Goal: Task Accomplishment & Management: Manage account settings

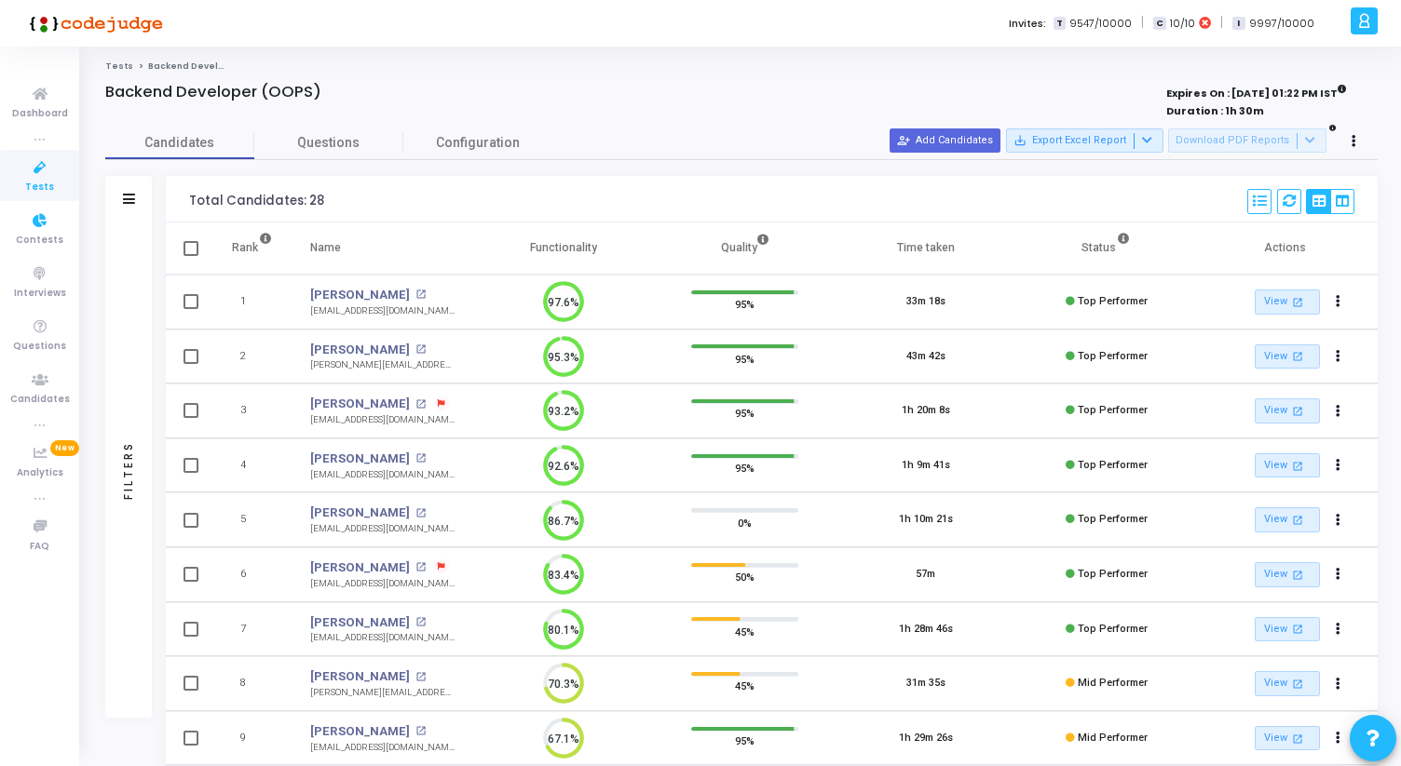
click at [34, 183] on span "Tests" at bounding box center [39, 188] width 29 height 16
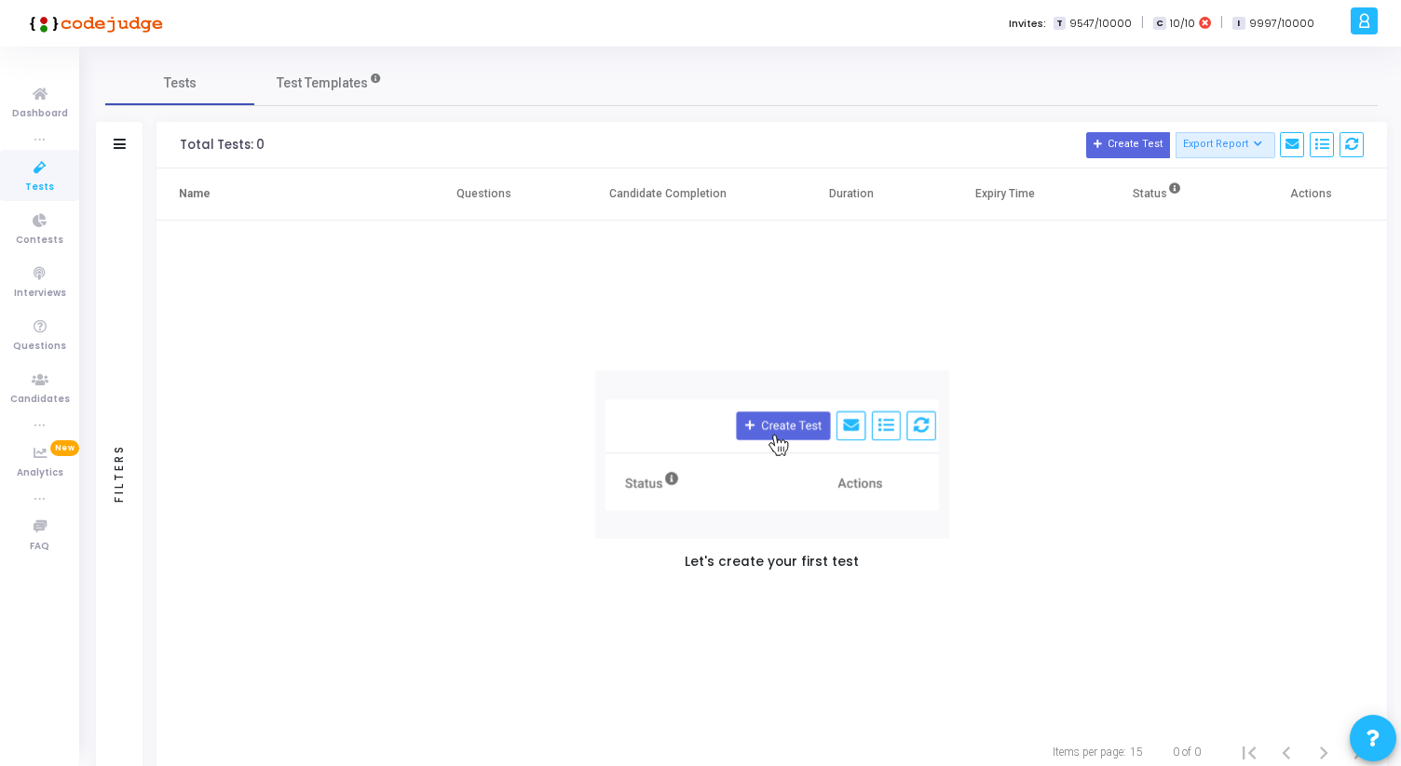
click at [20, 172] on icon at bounding box center [39, 167] width 39 height 23
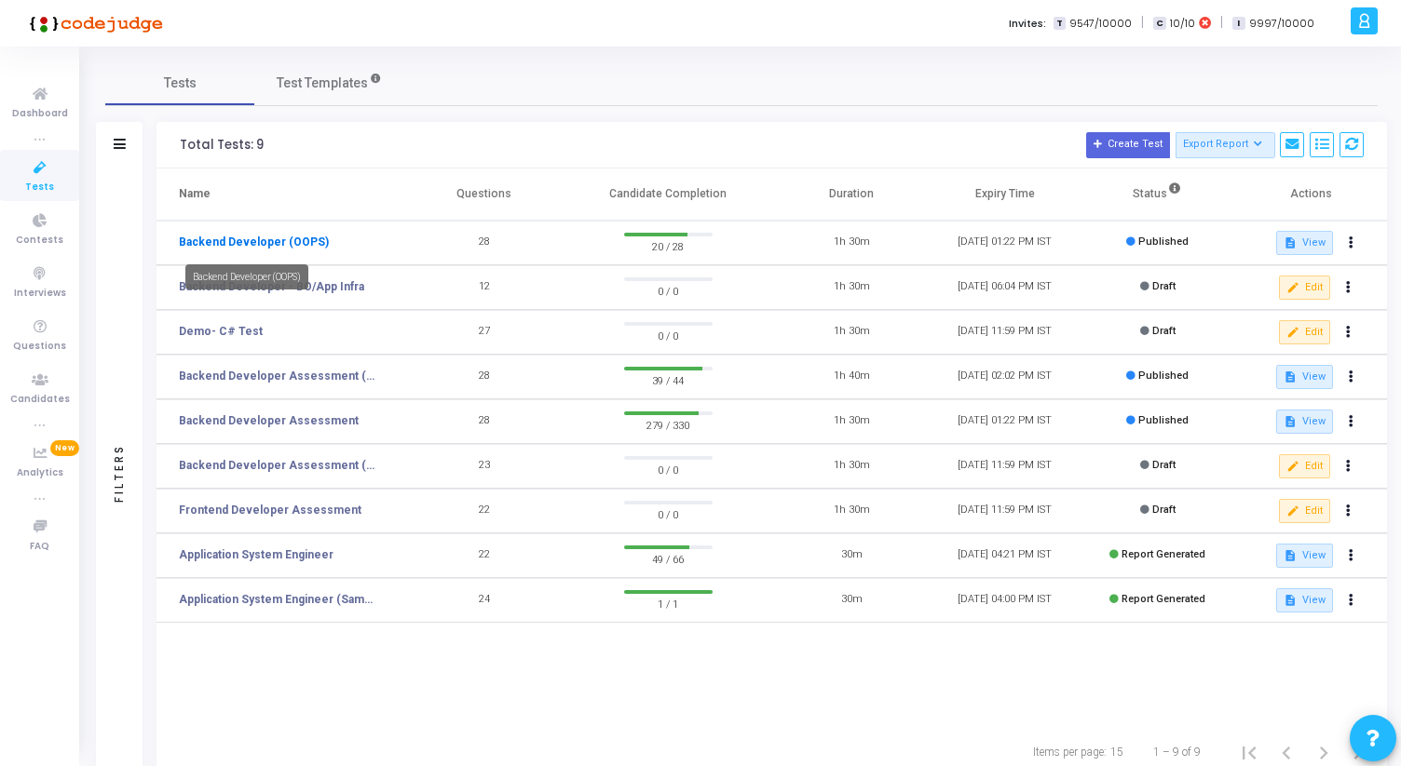
click at [271, 240] on link "Backend Developer (OOPS)" at bounding box center [254, 242] width 150 height 17
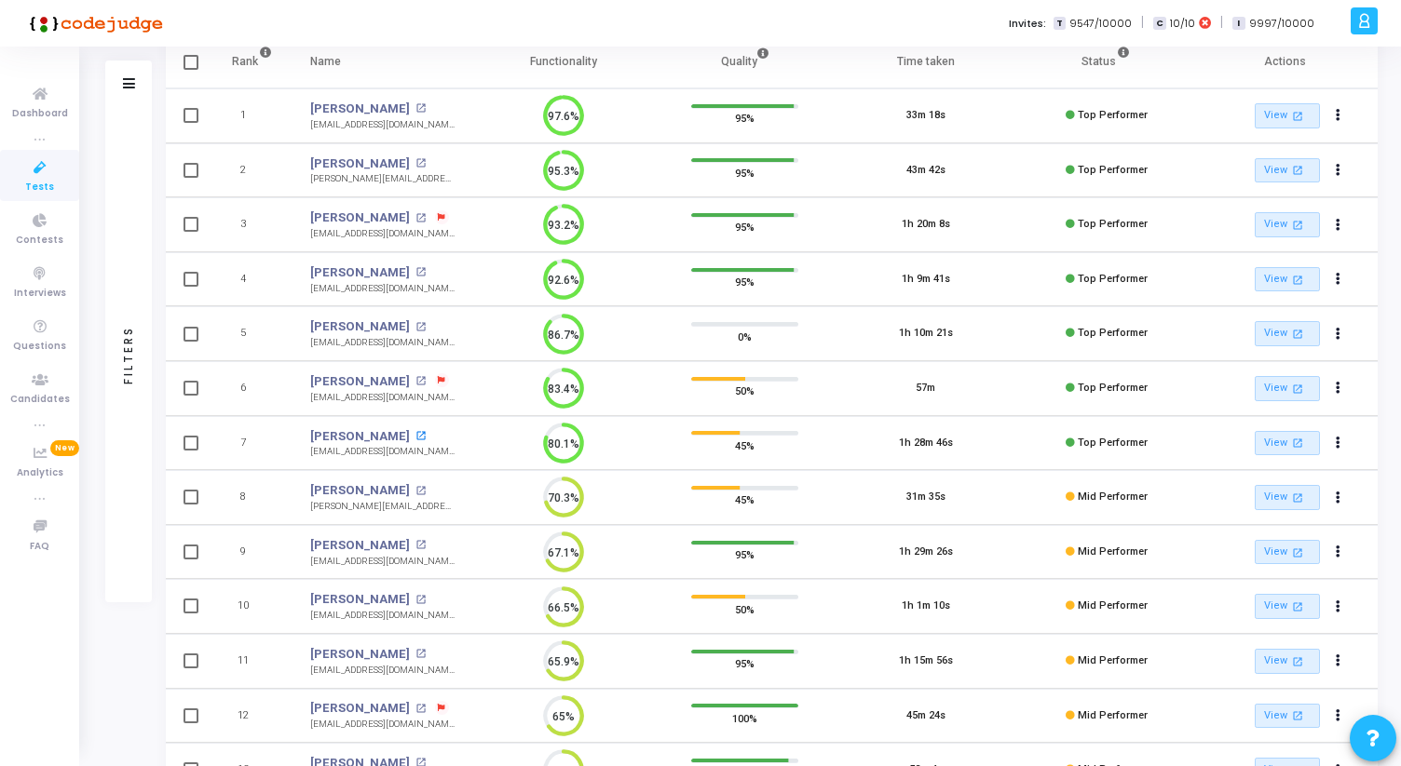
click at [426, 435] on mat-icon "open_in_new" at bounding box center [420, 436] width 10 height 10
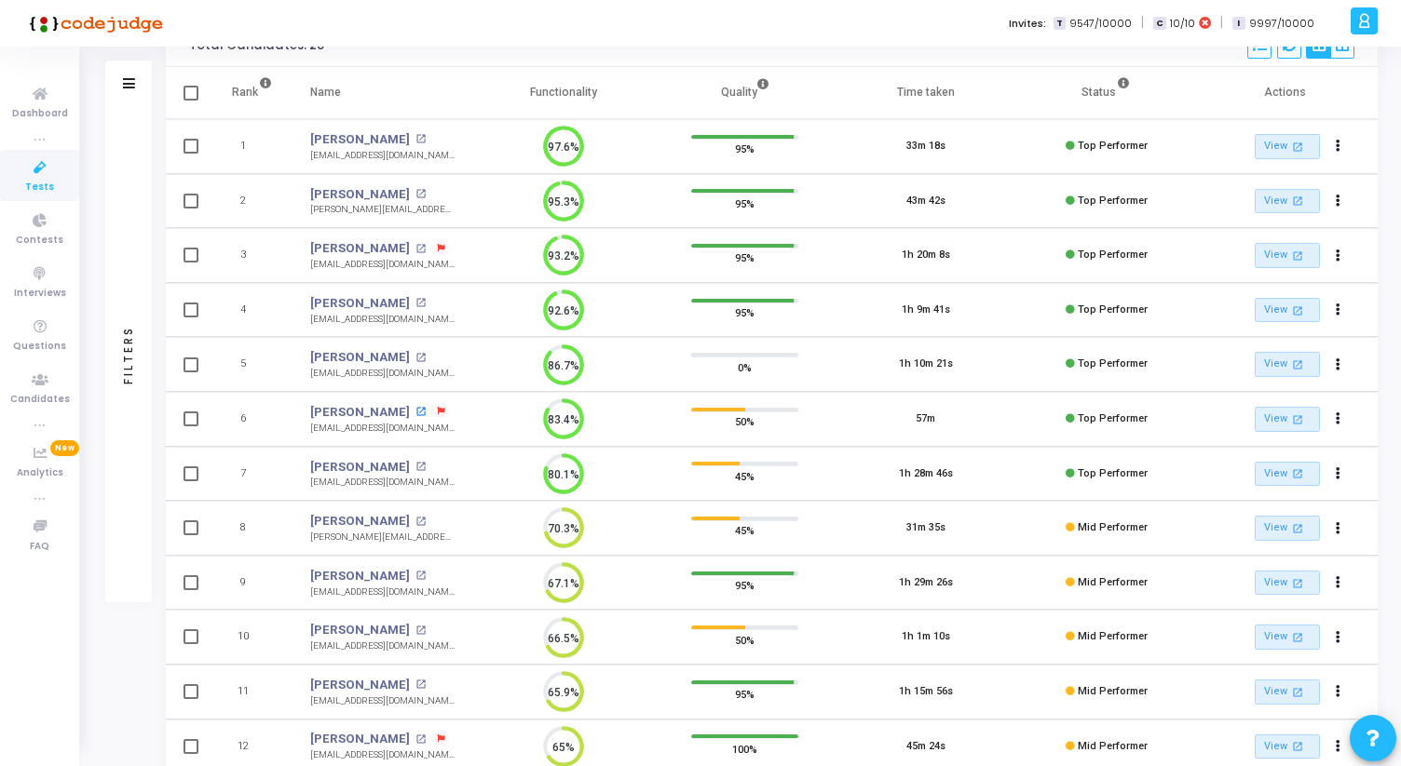
click at [415, 411] on mat-icon "open_in_new" at bounding box center [420, 412] width 10 height 10
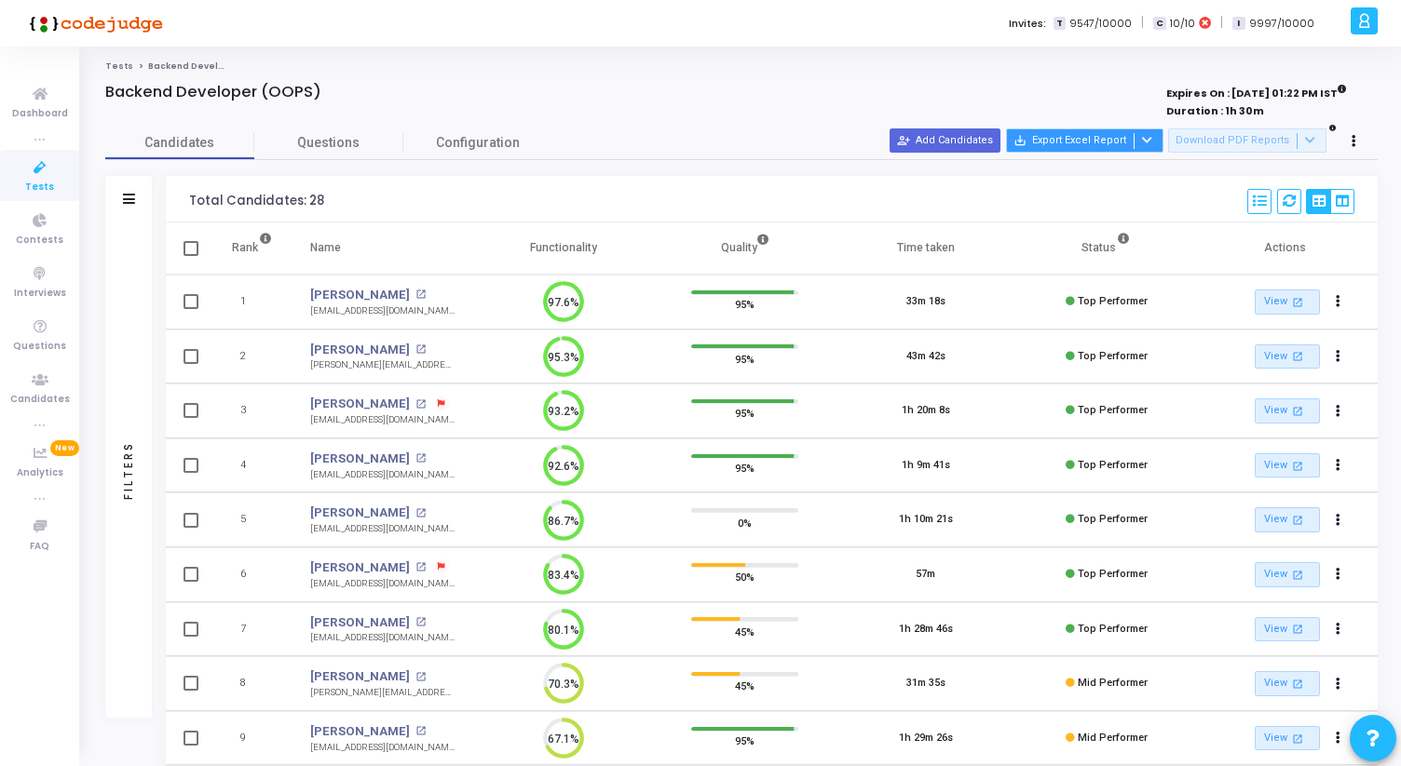
click at [1163, 144] on button "save_alt Export Excel Report" at bounding box center [1084, 141] width 157 height 24
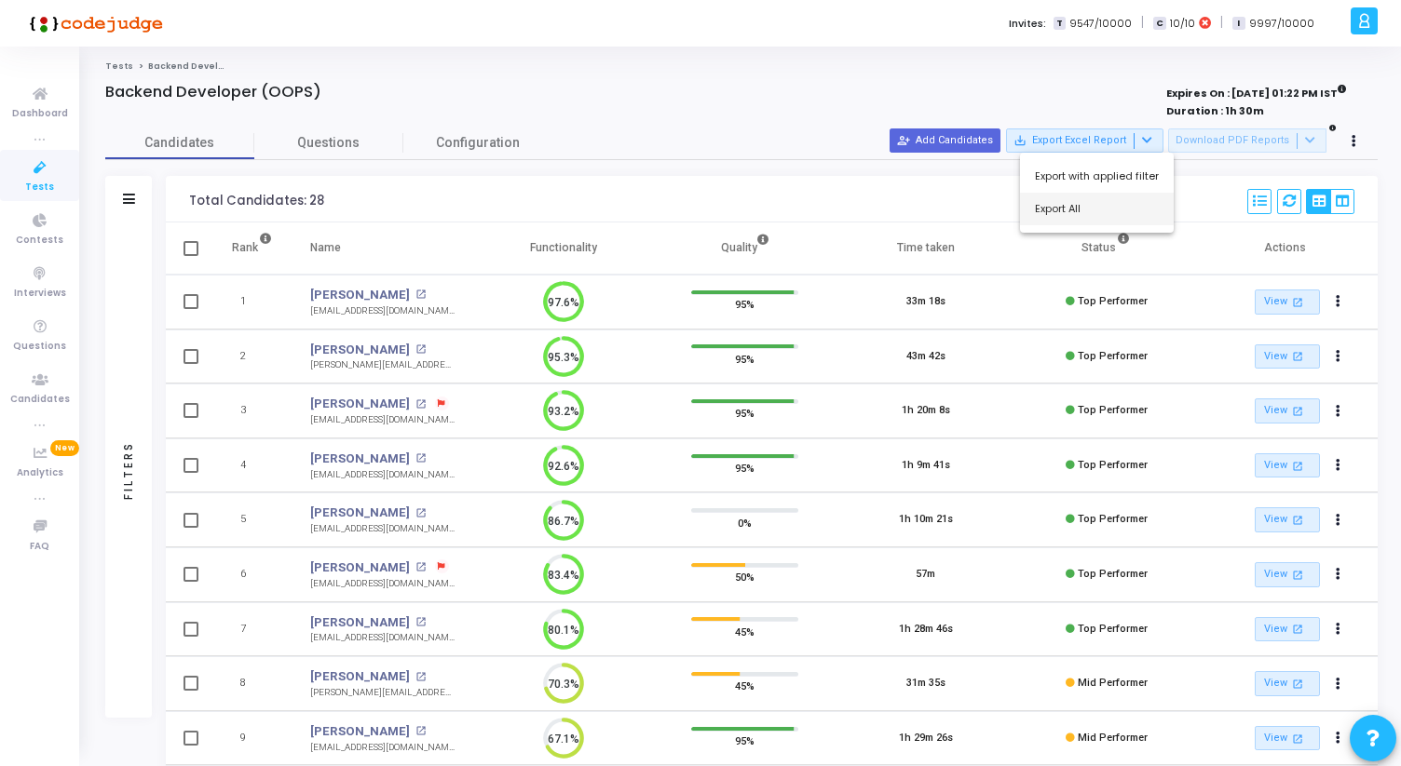
click at [1105, 210] on button "Export All" at bounding box center [1097, 209] width 154 height 33
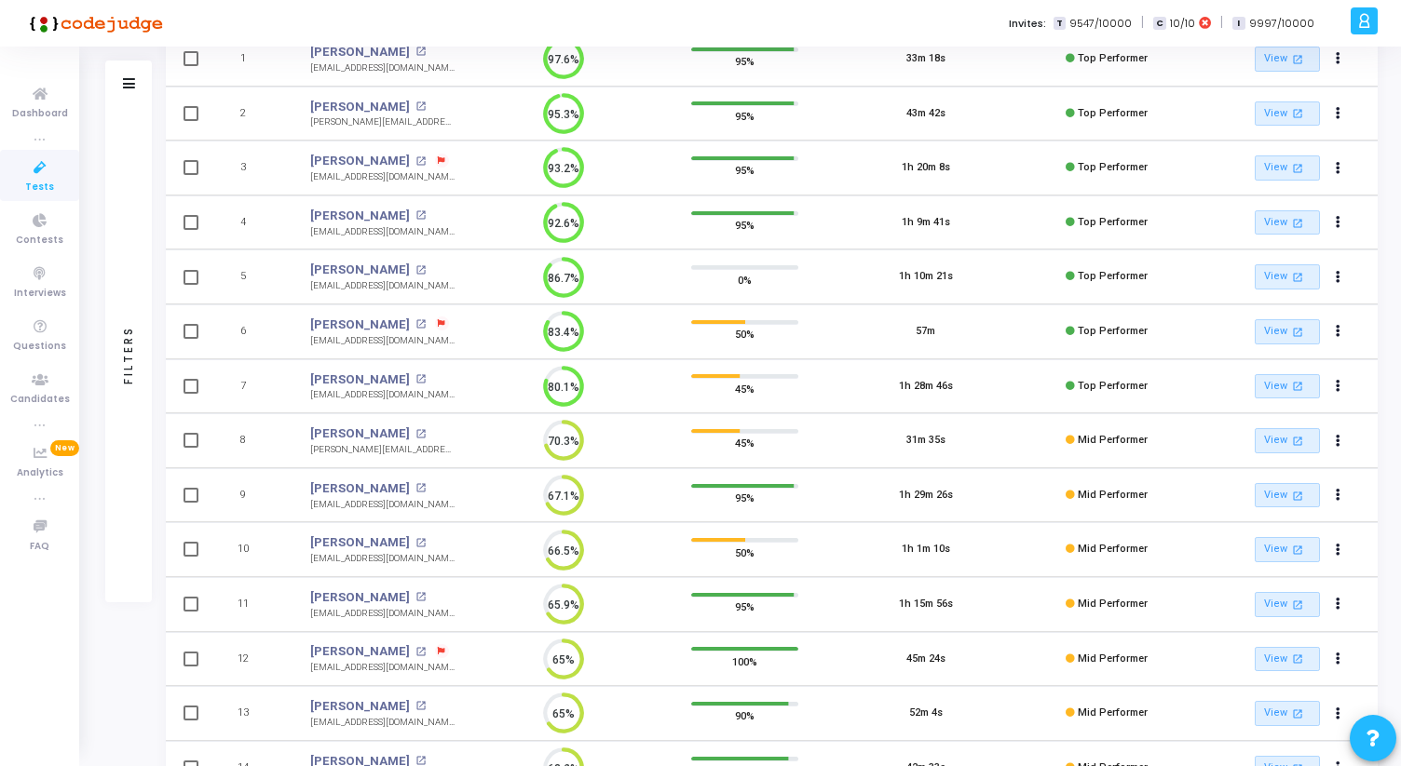
scroll to position [245, 0]
click at [423, 266] on div "Gaurab Dasgupta open_in_new" at bounding box center [382, 268] width 144 height 19
click at [416, 266] on mat-icon "open_in_new" at bounding box center [420, 269] width 10 height 10
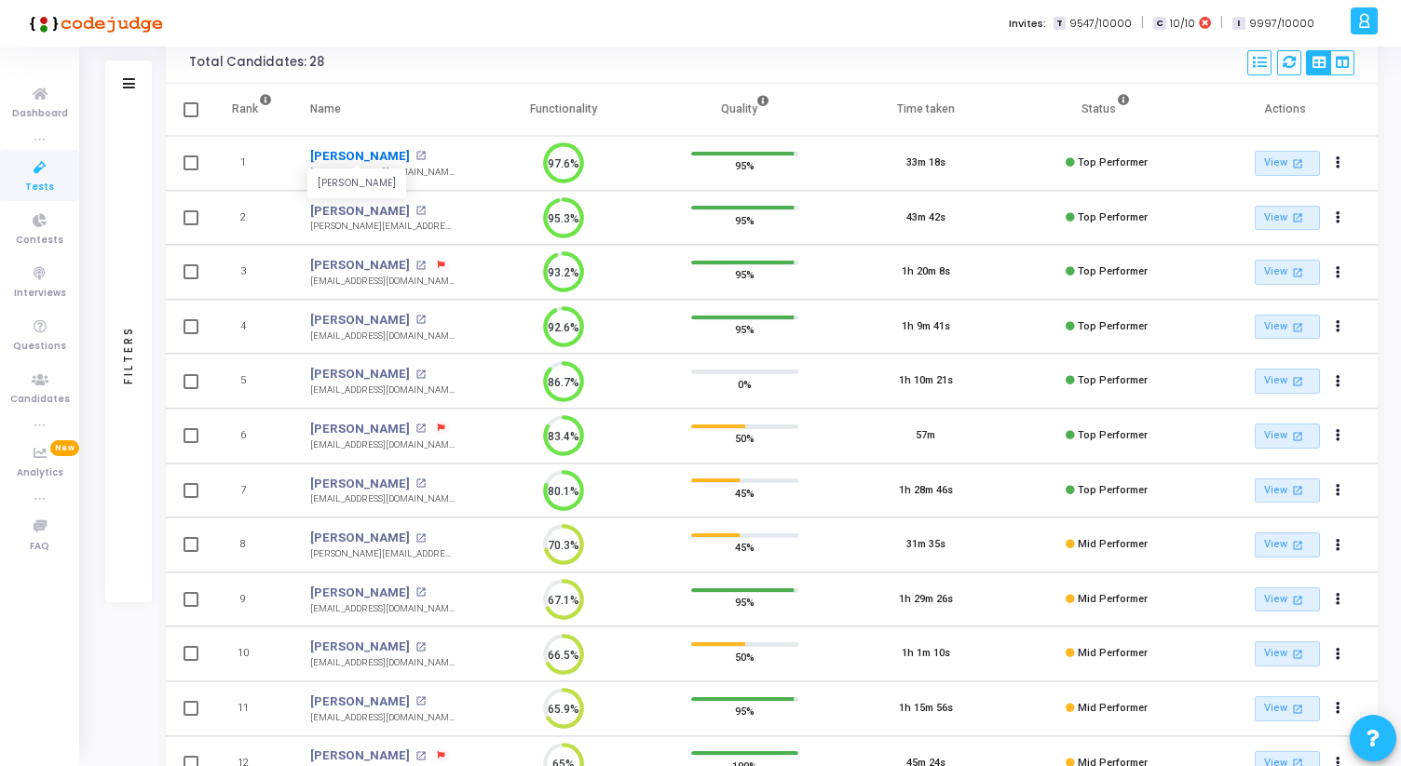
scroll to position [0, 0]
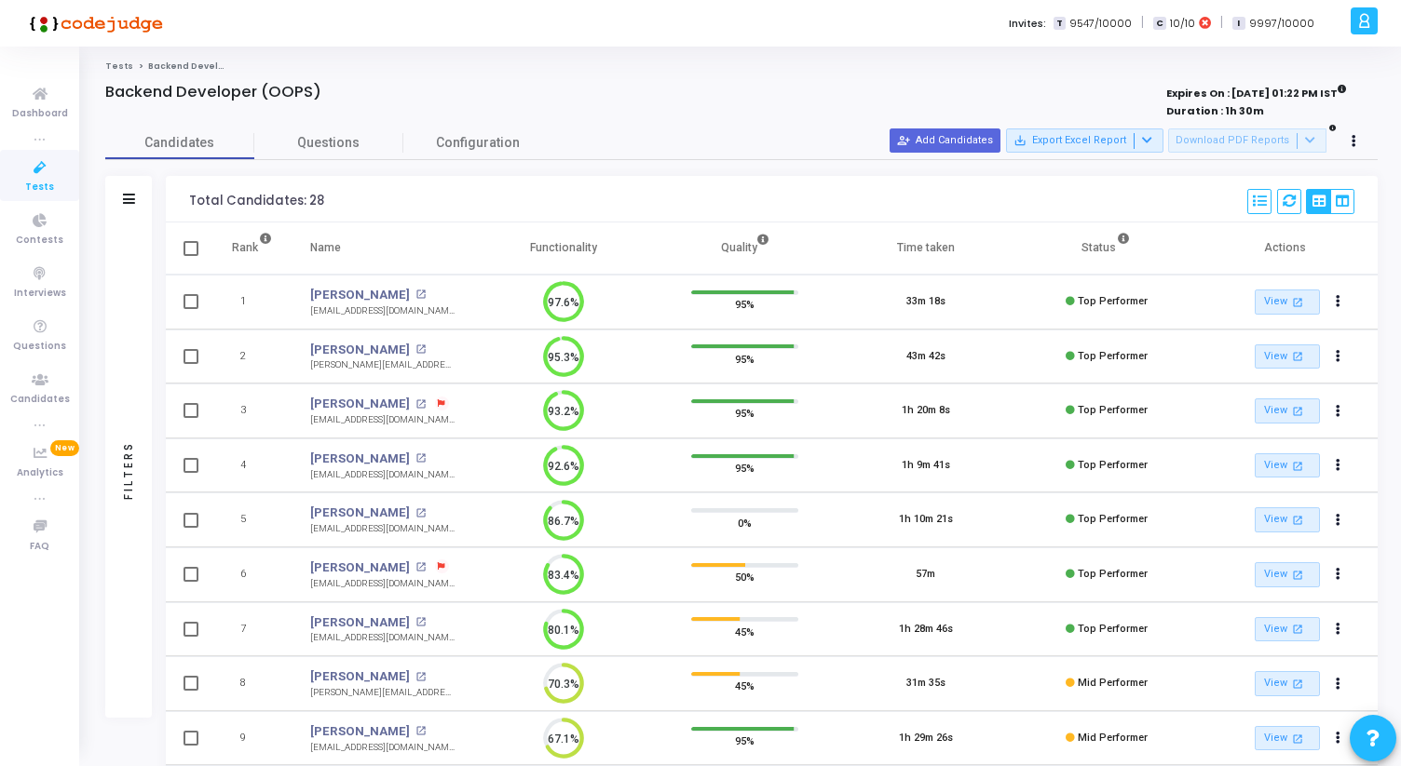
click at [42, 174] on icon at bounding box center [39, 167] width 39 height 23
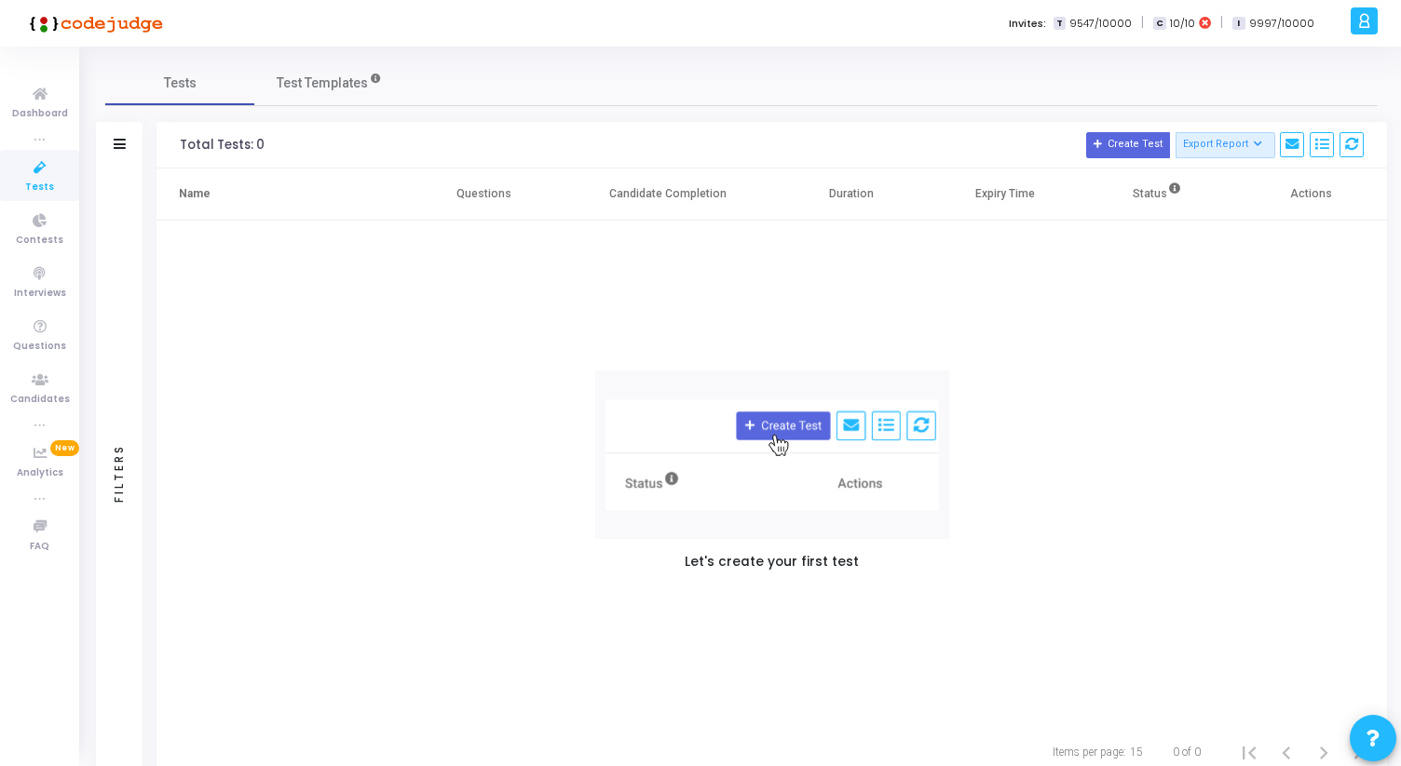
click at [35, 150] on link "Tests" at bounding box center [39, 175] width 79 height 51
click at [32, 175] on icon at bounding box center [39, 167] width 39 height 23
click at [39, 185] on span "Tests" at bounding box center [39, 188] width 29 height 16
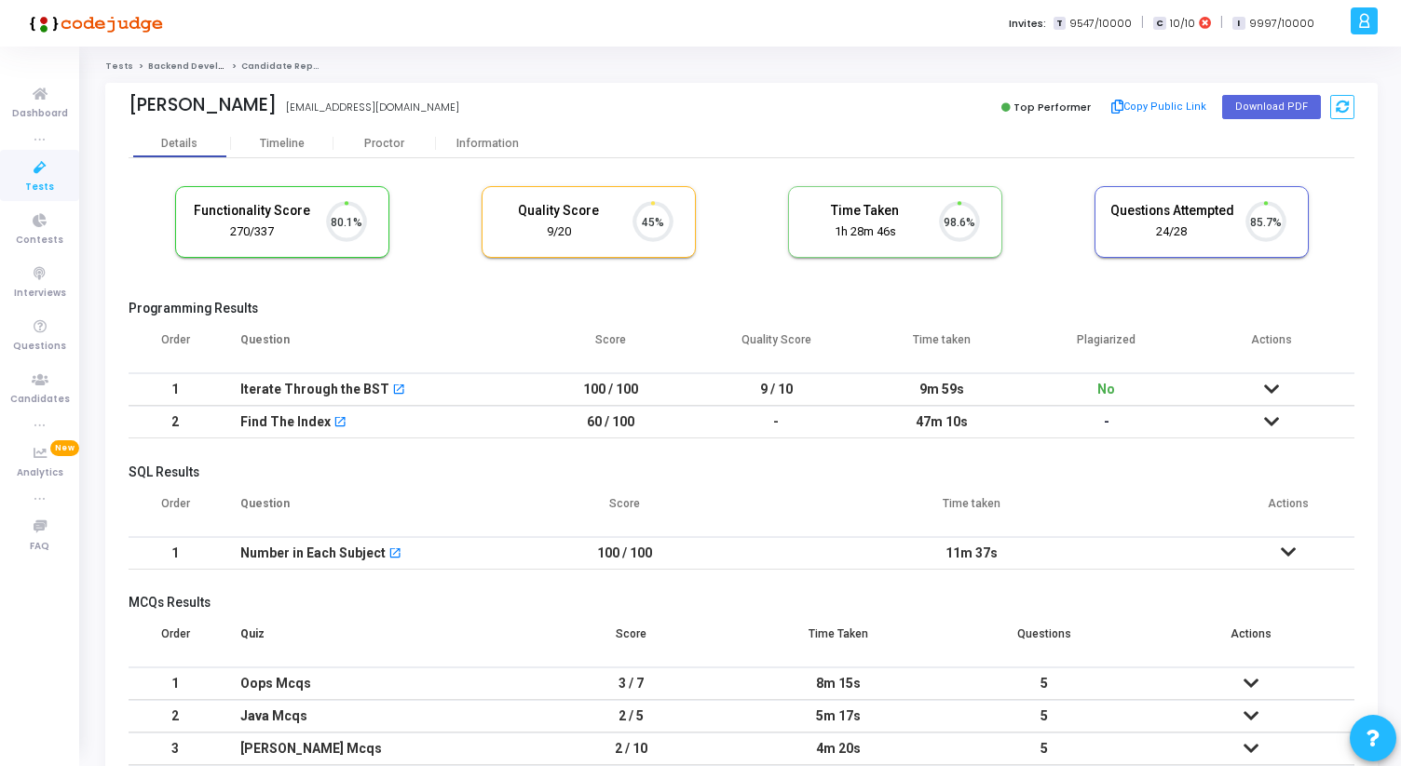
scroll to position [39, 47]
click at [465, 153] on div "Information" at bounding box center [487, 143] width 102 height 28
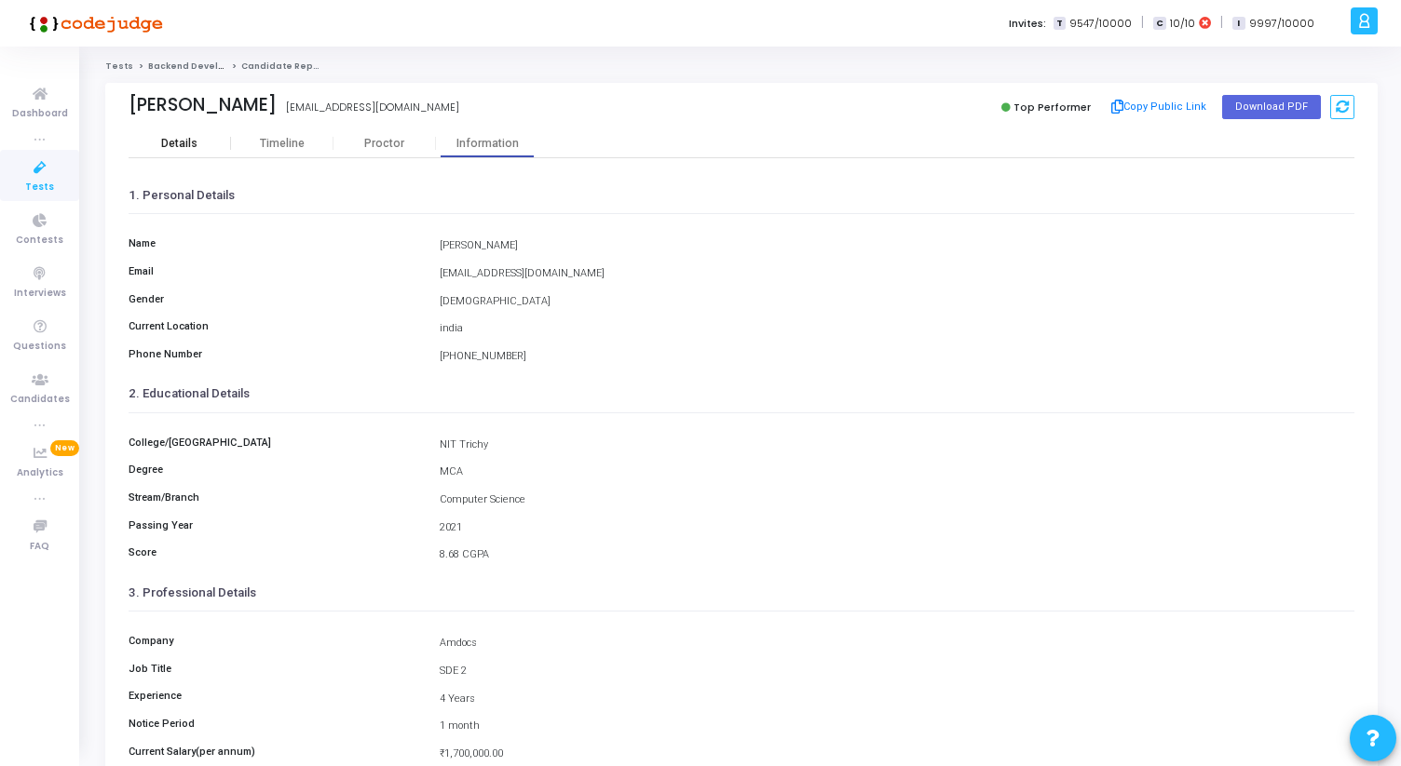
click at [185, 139] on div "Details" at bounding box center [179, 144] width 36 height 14
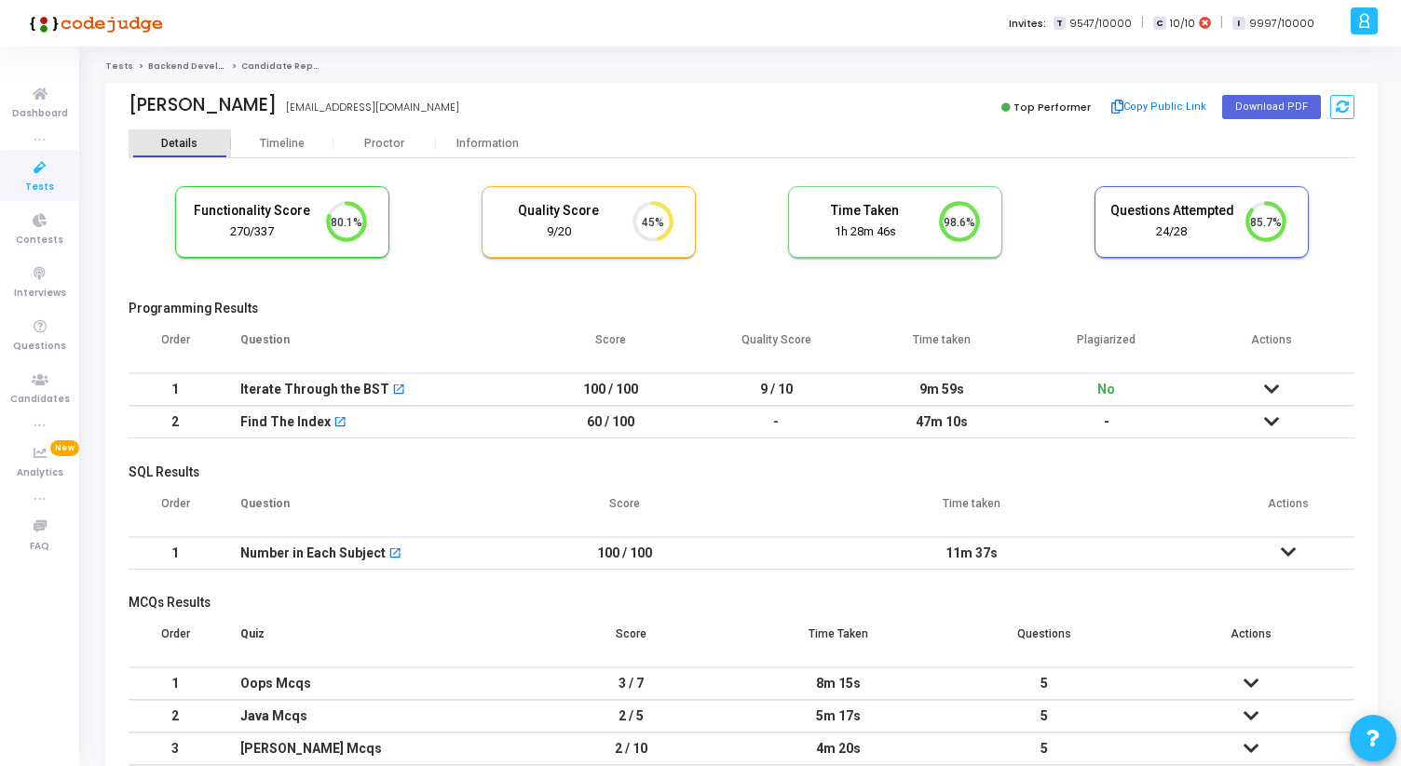
scroll to position [39, 47]
click at [405, 144] on div "Proctor" at bounding box center [384, 144] width 102 height 14
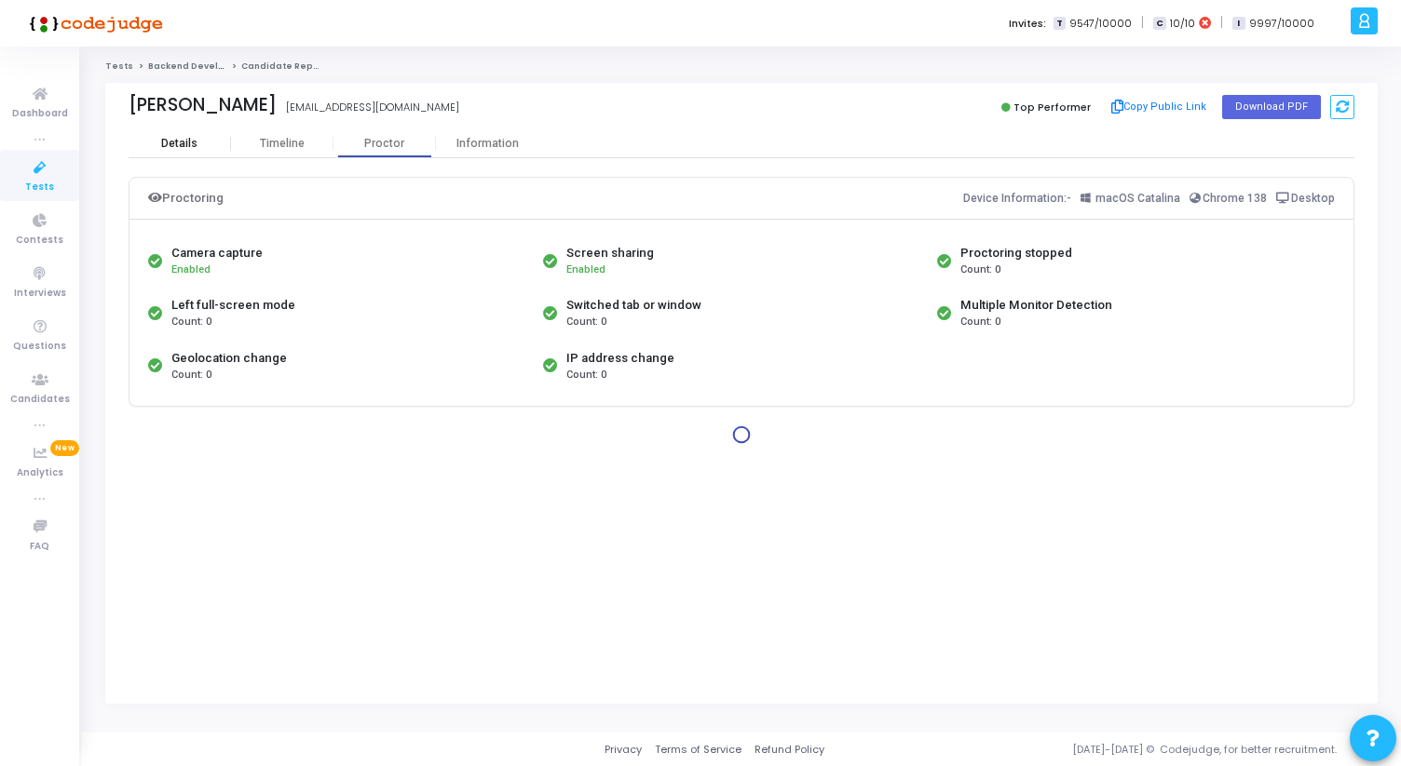
click at [161, 142] on div "Details" at bounding box center [179, 144] width 36 height 14
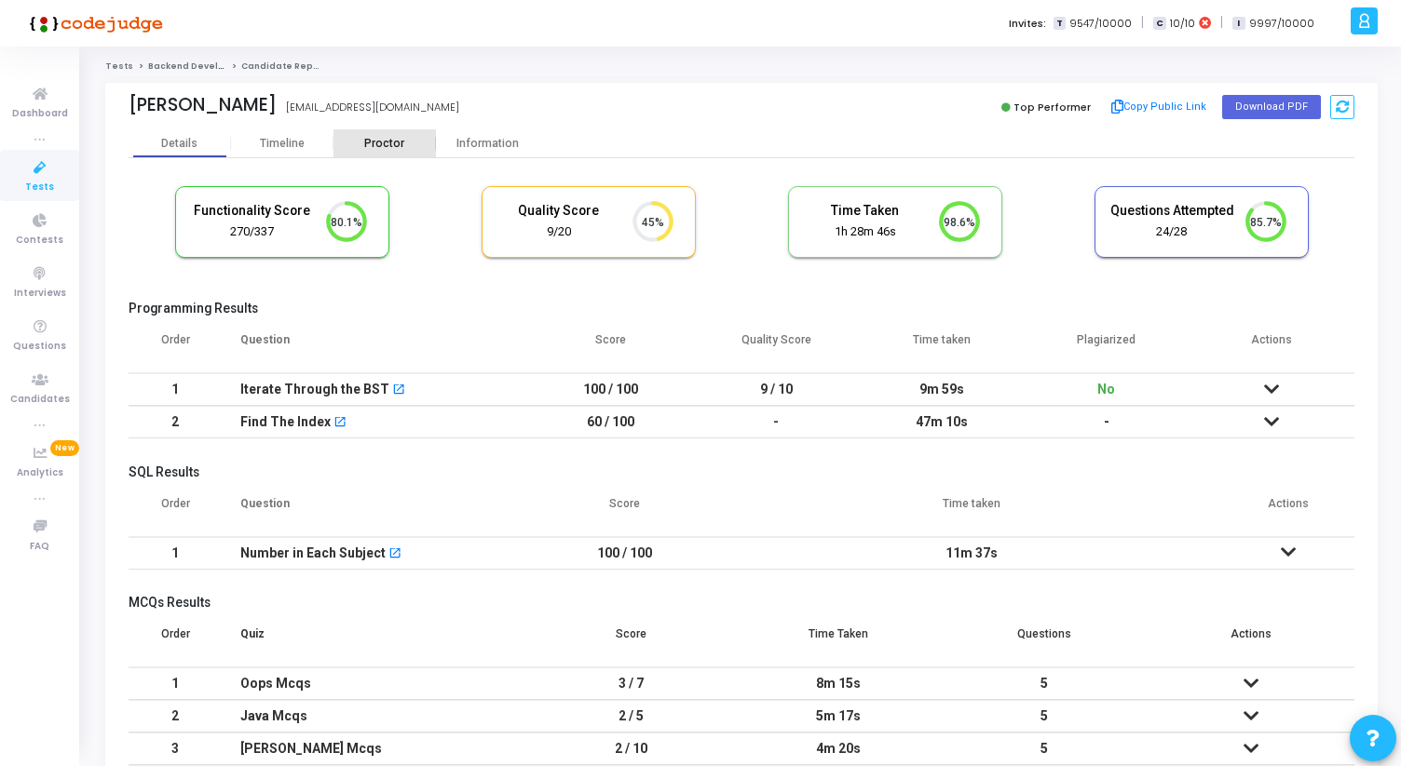
click at [376, 141] on div "Proctor" at bounding box center [384, 144] width 102 height 14
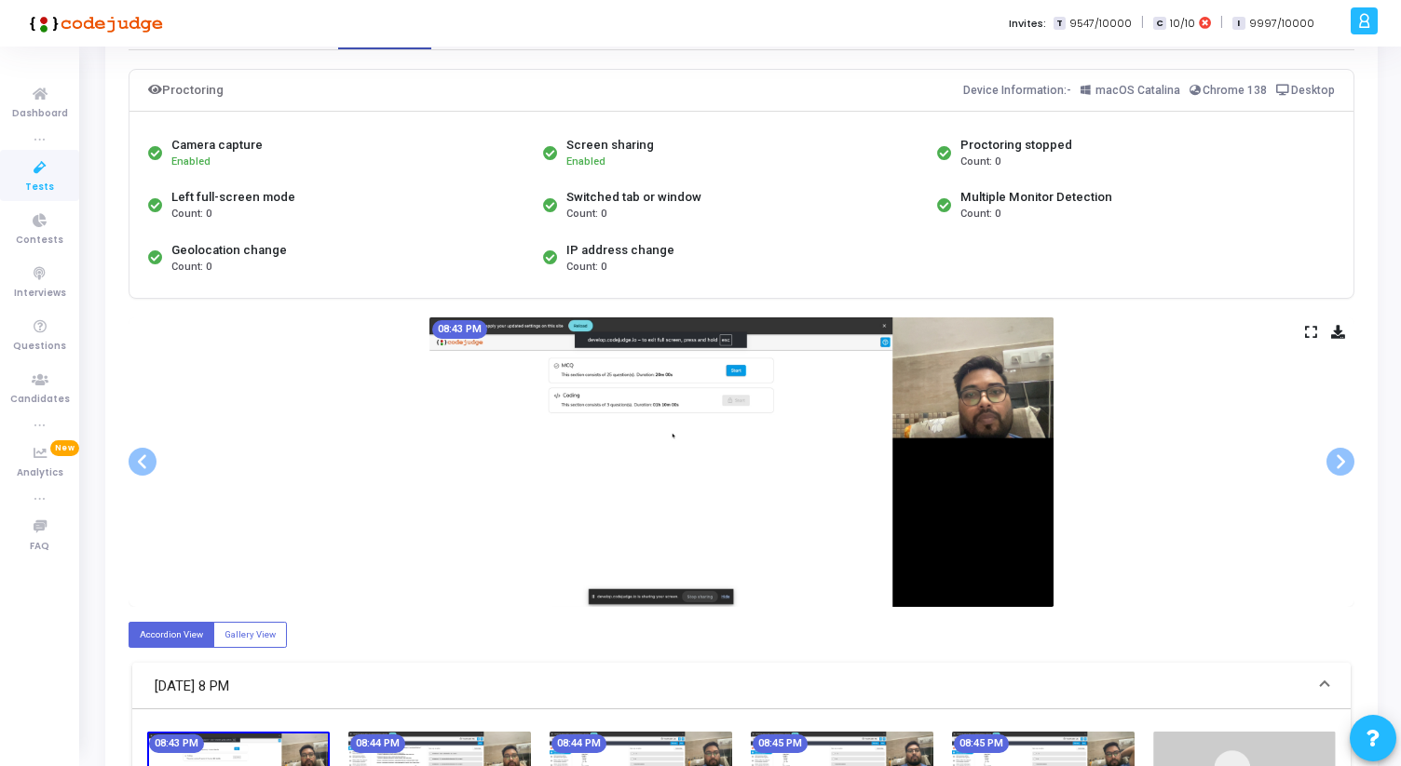
click at [1310, 337] on icon at bounding box center [1311, 332] width 12 height 10
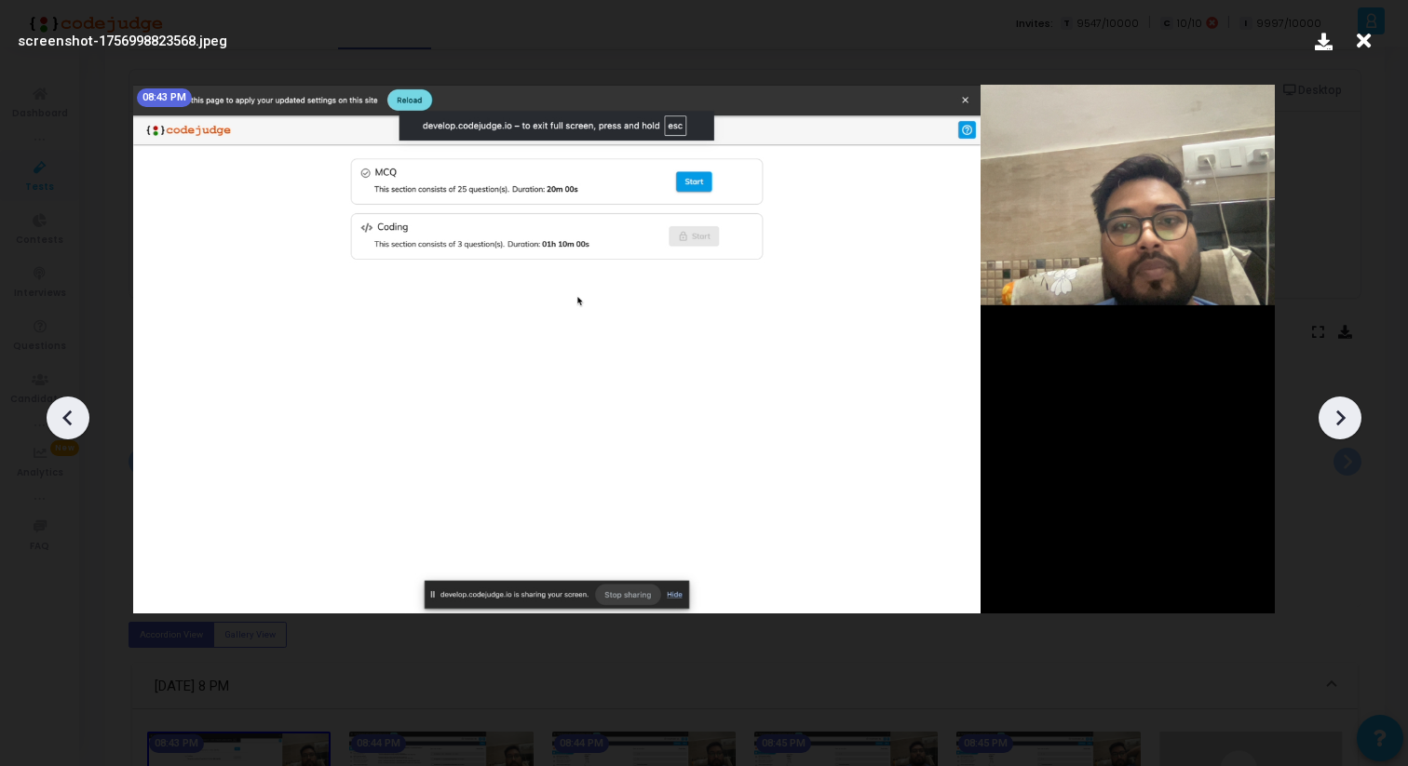
click at [1345, 415] on icon at bounding box center [1340, 418] width 28 height 28
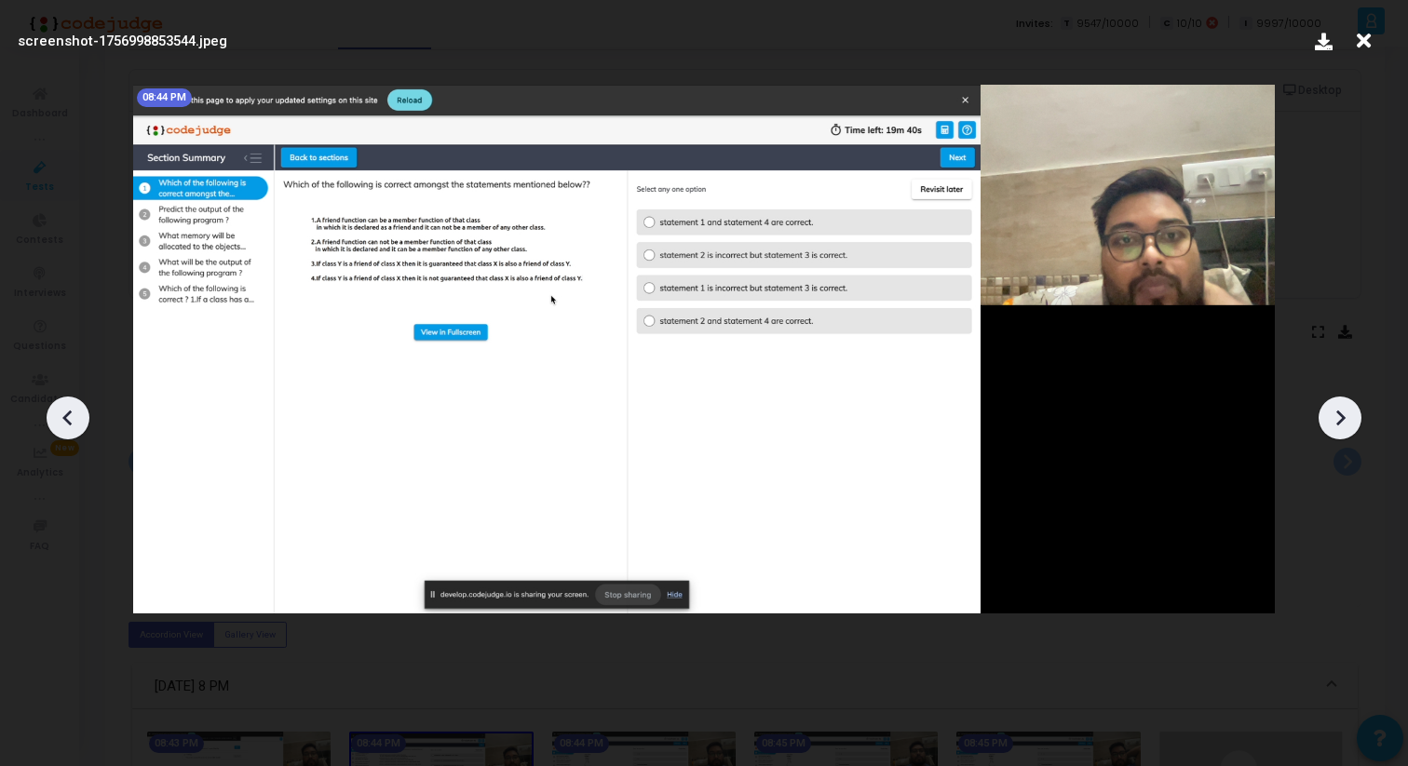
click at [1345, 415] on icon at bounding box center [1340, 418] width 28 height 28
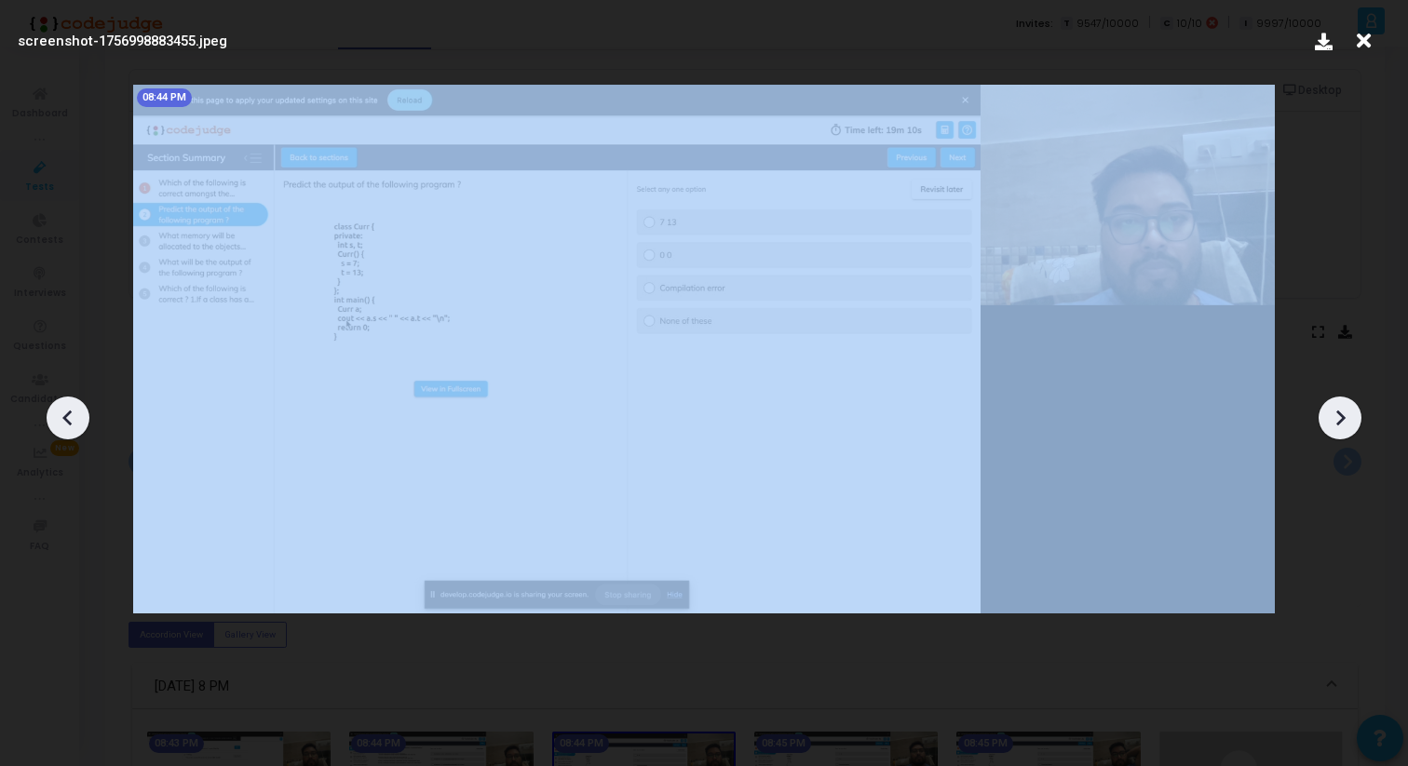
click at [1345, 415] on icon at bounding box center [1340, 418] width 28 height 28
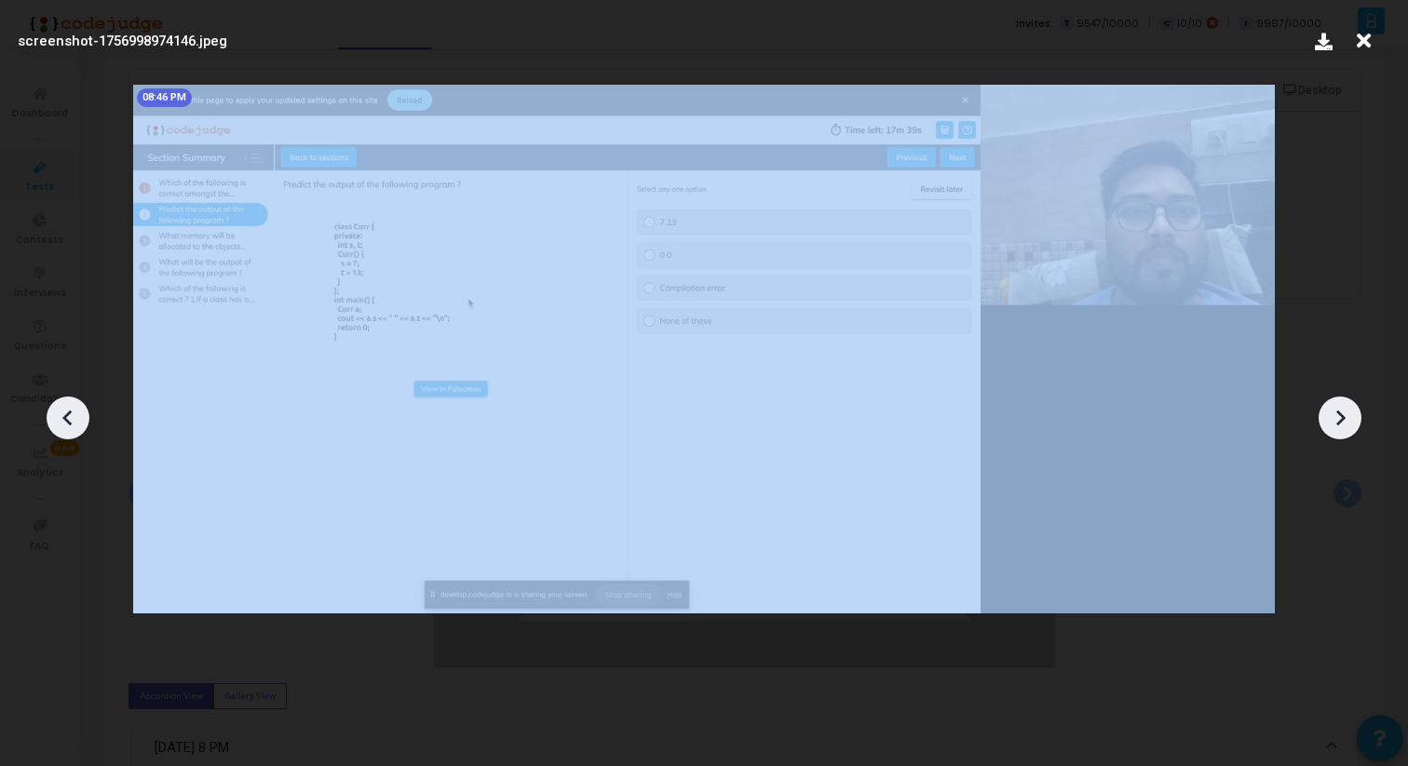
click at [1345, 415] on icon at bounding box center [1340, 418] width 28 height 28
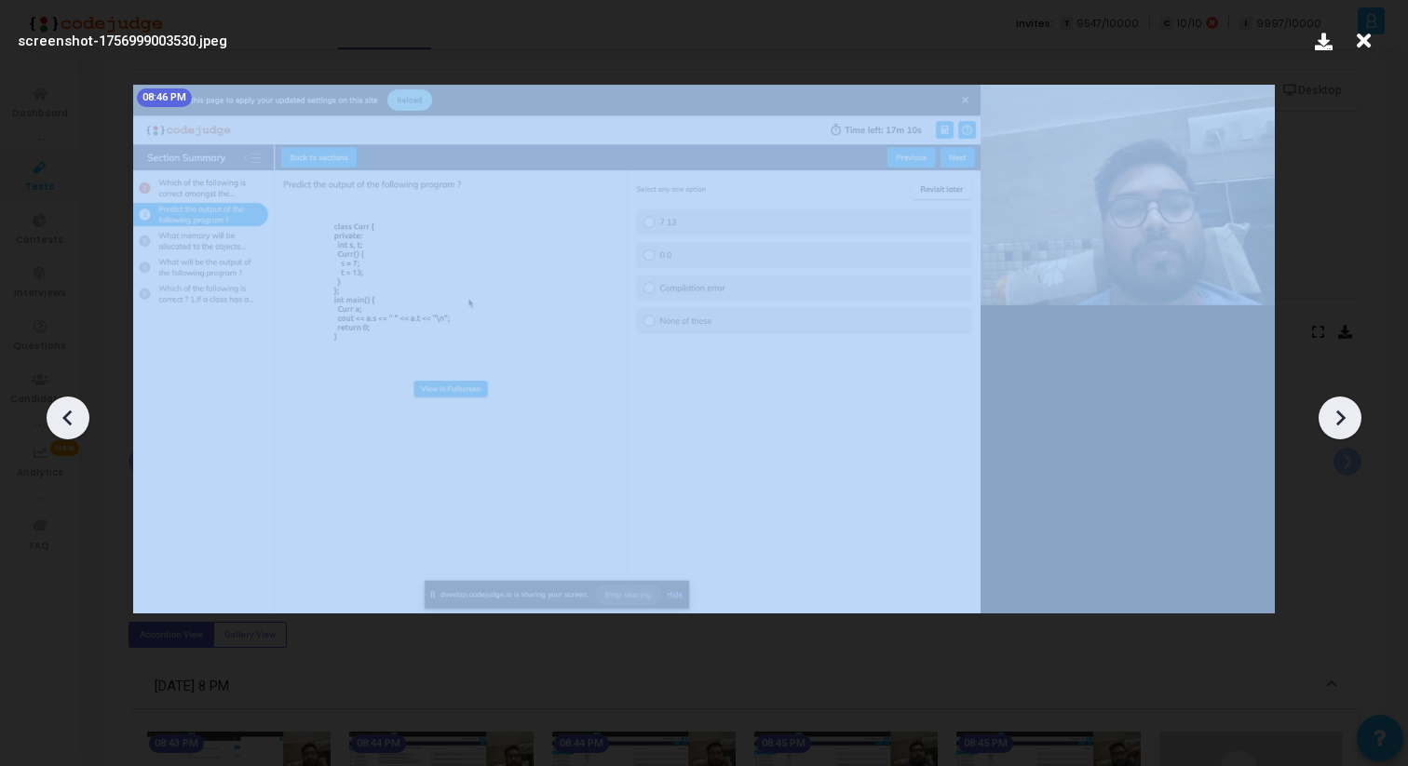
click at [1345, 415] on icon at bounding box center [1340, 418] width 28 height 28
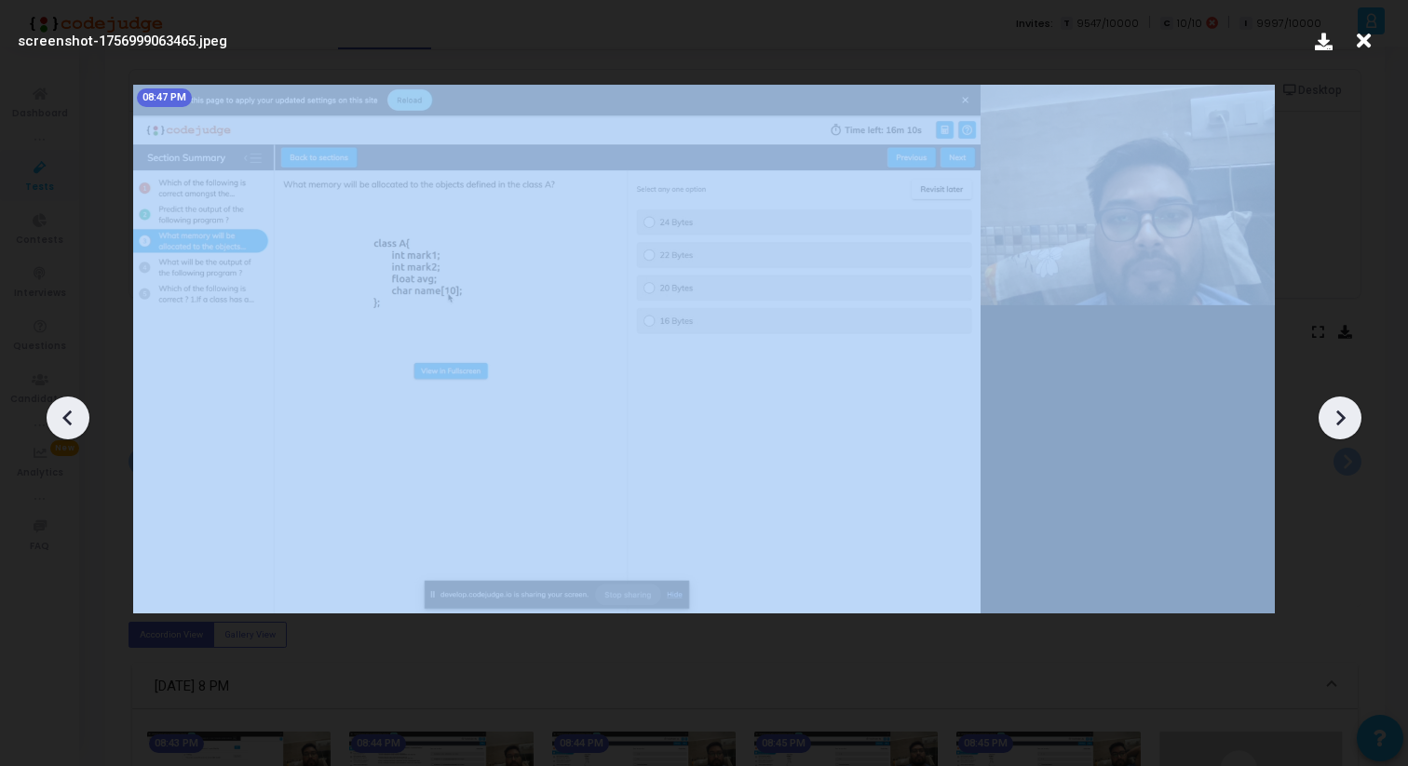
click at [1345, 415] on icon at bounding box center [1340, 418] width 28 height 28
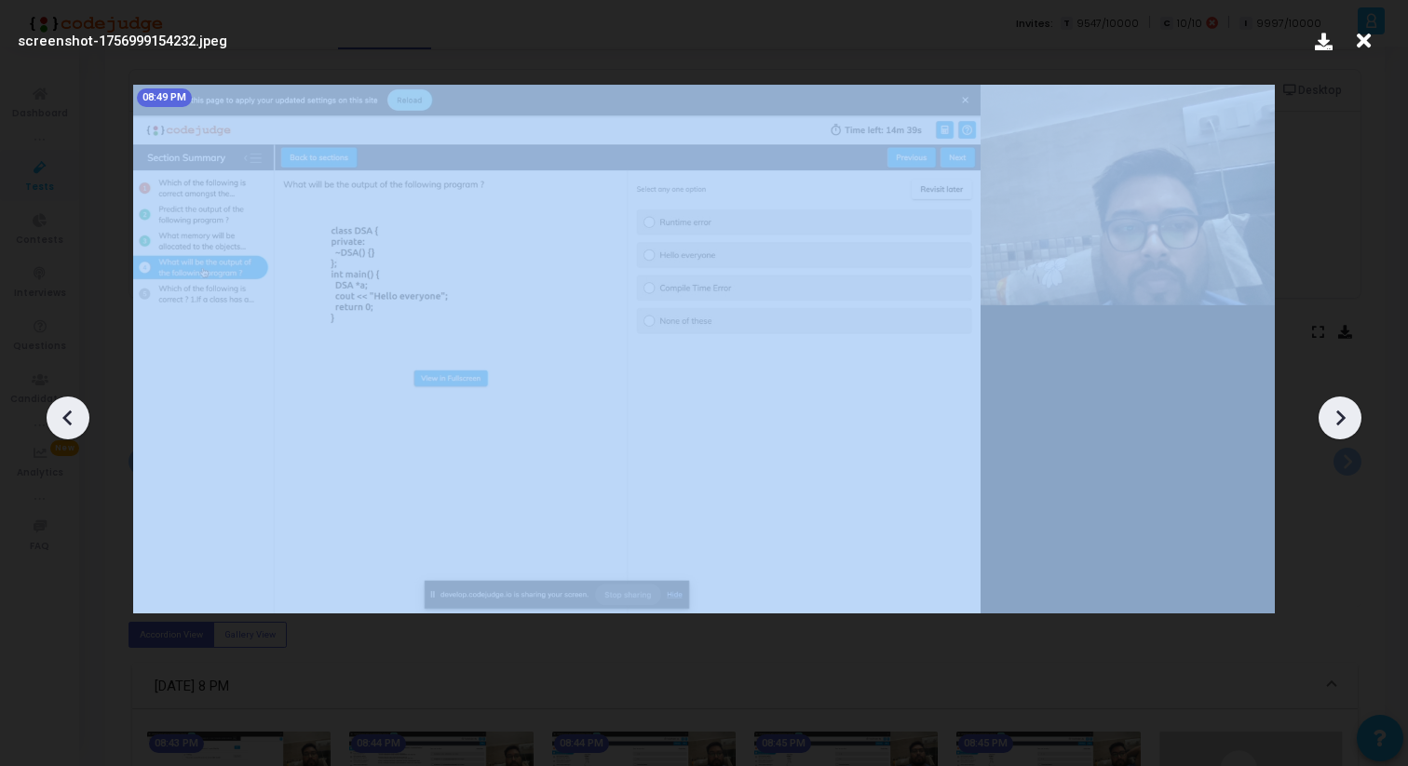
click at [1345, 415] on icon at bounding box center [1340, 418] width 28 height 28
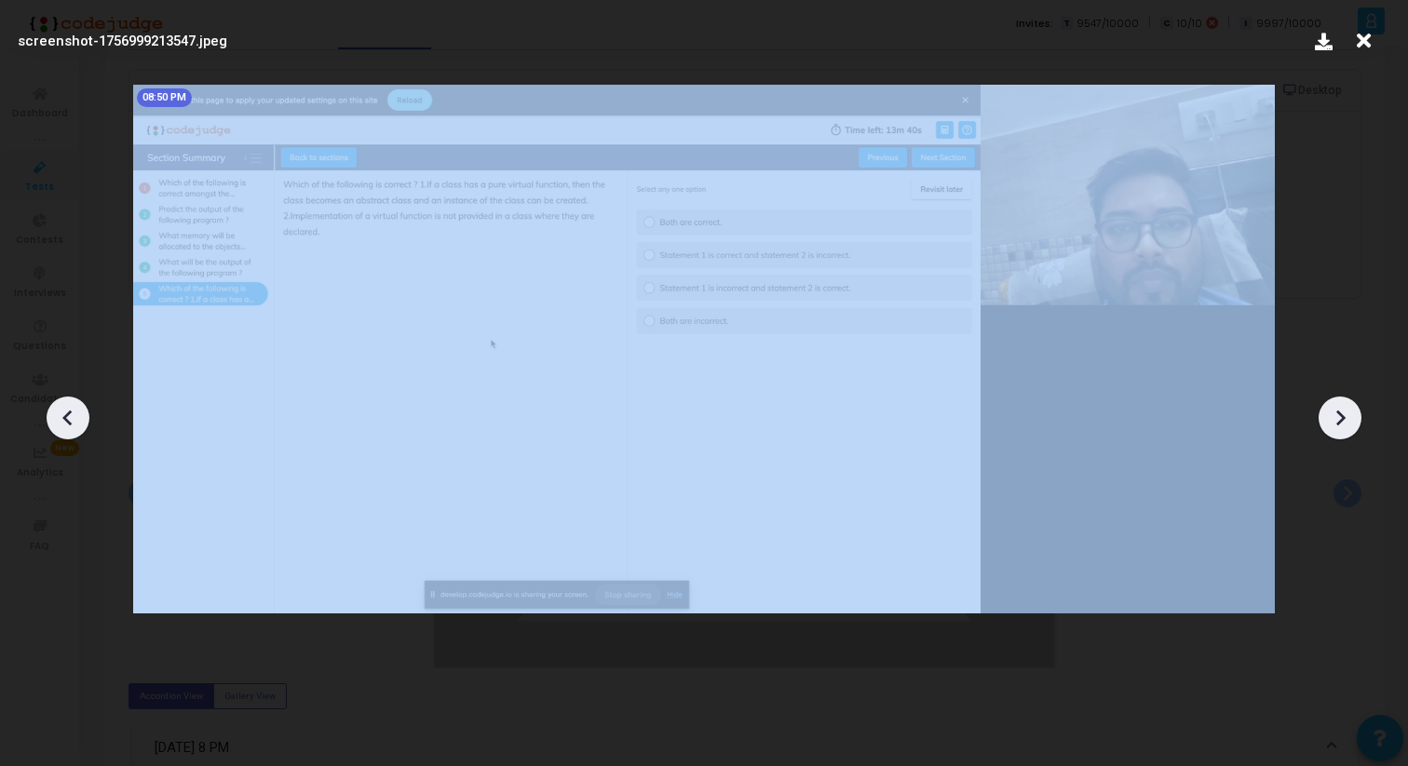
click at [1345, 415] on icon at bounding box center [1340, 418] width 28 height 28
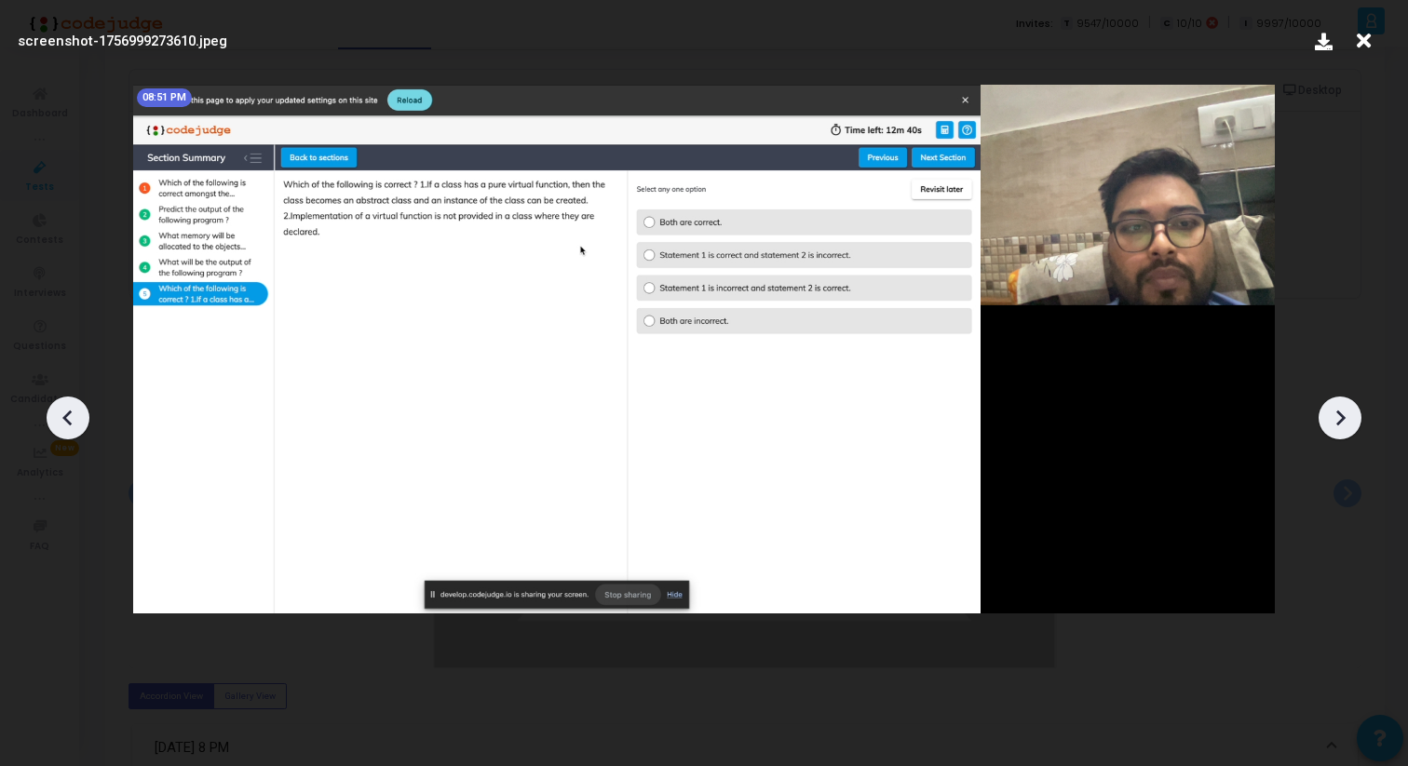
click at [1336, 425] on icon at bounding box center [1340, 418] width 28 height 28
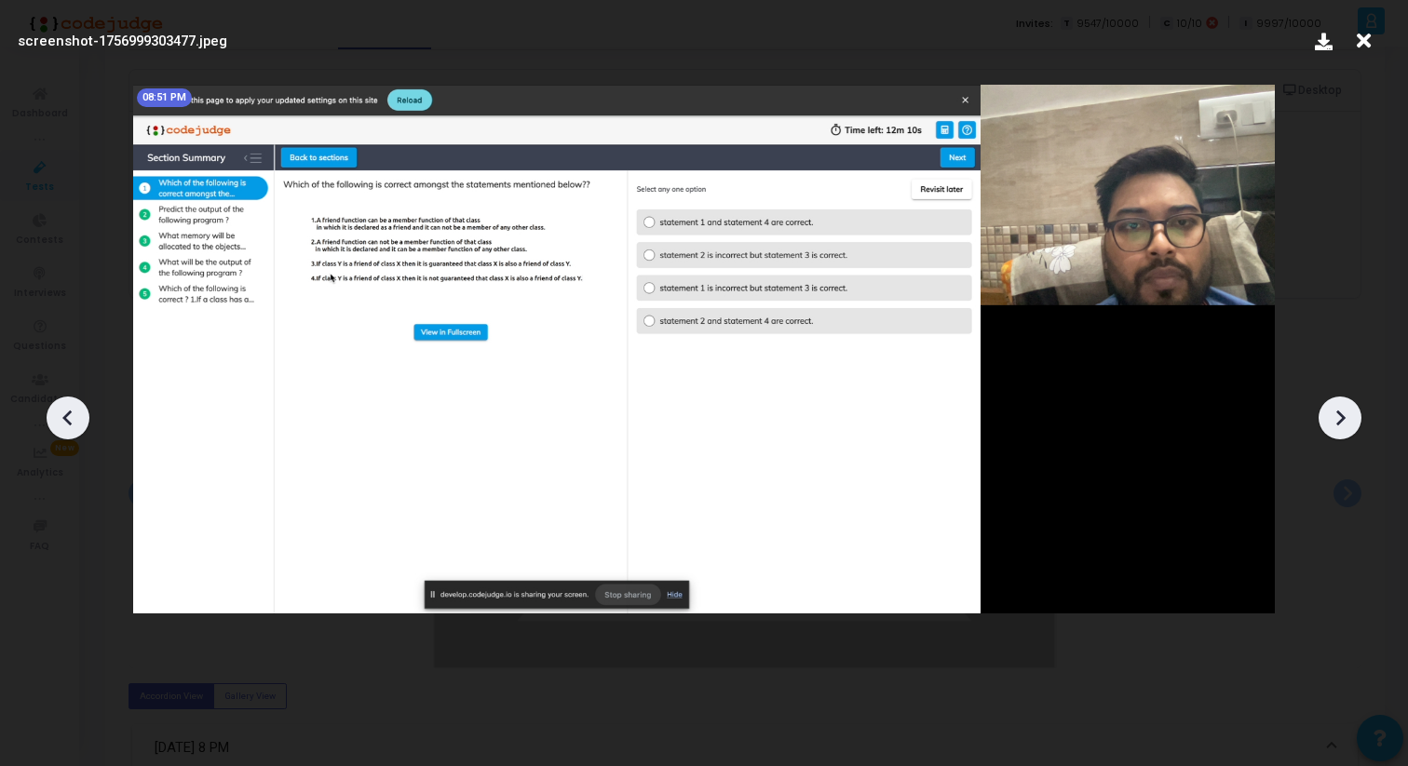
click at [1336, 425] on icon at bounding box center [1340, 418] width 28 height 28
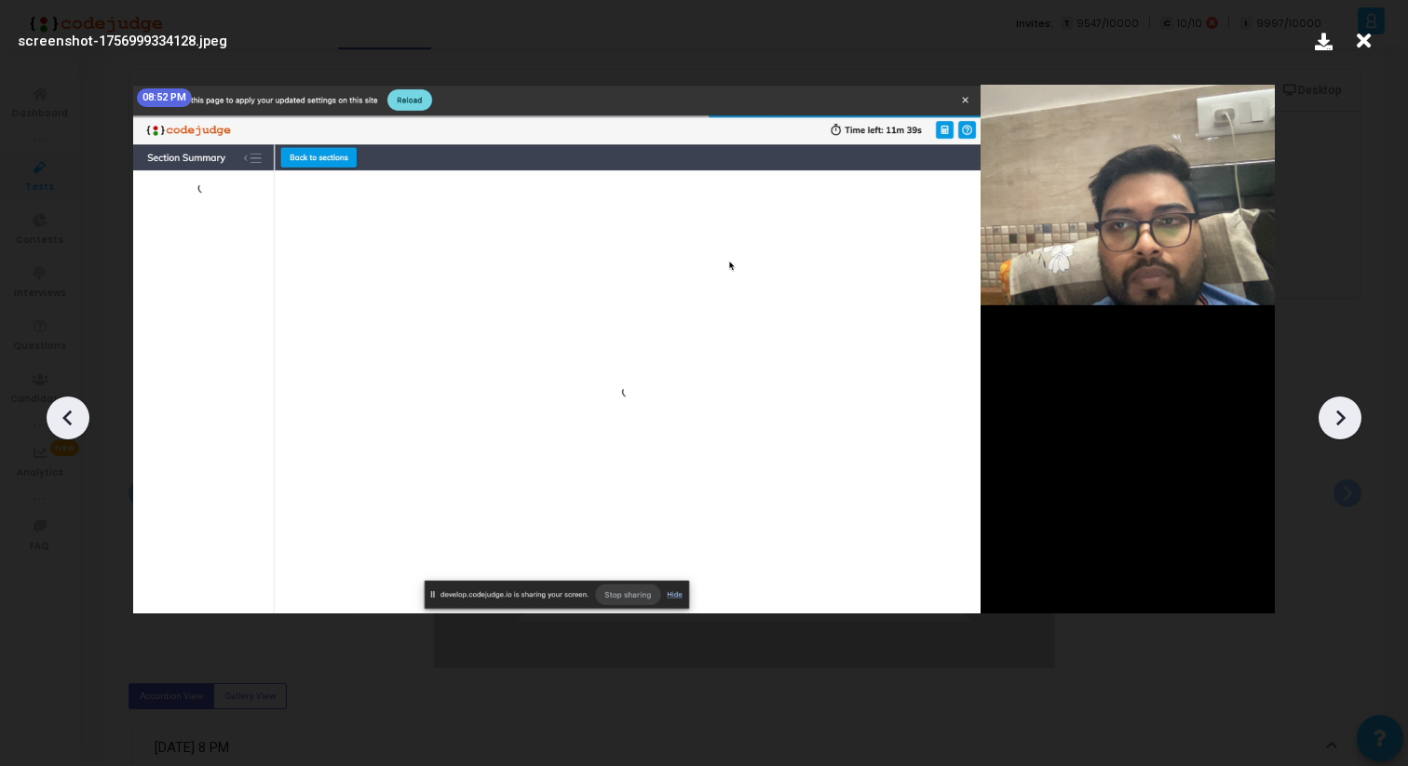
click at [1367, 34] on icon at bounding box center [1363, 40] width 29 height 35
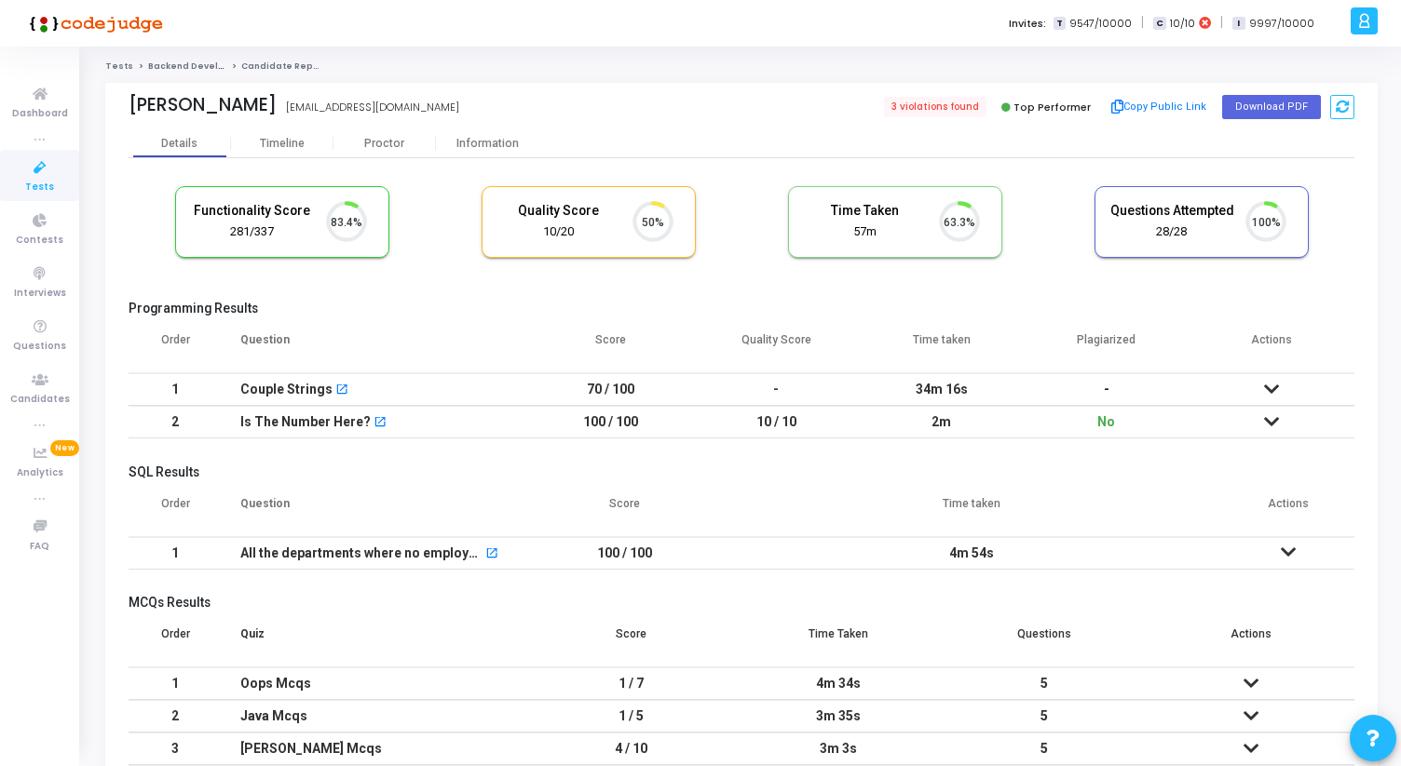
scroll to position [39, 47]
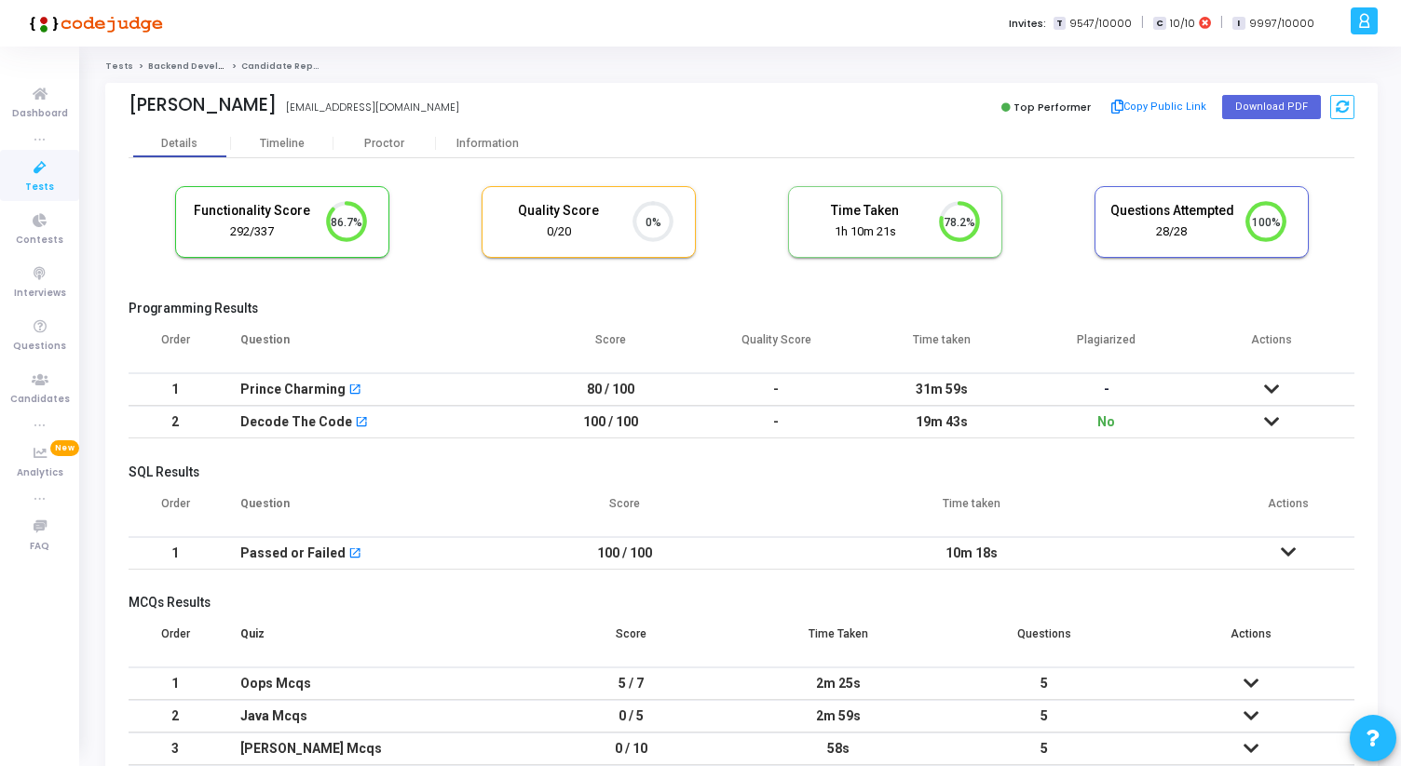
scroll to position [165, 0]
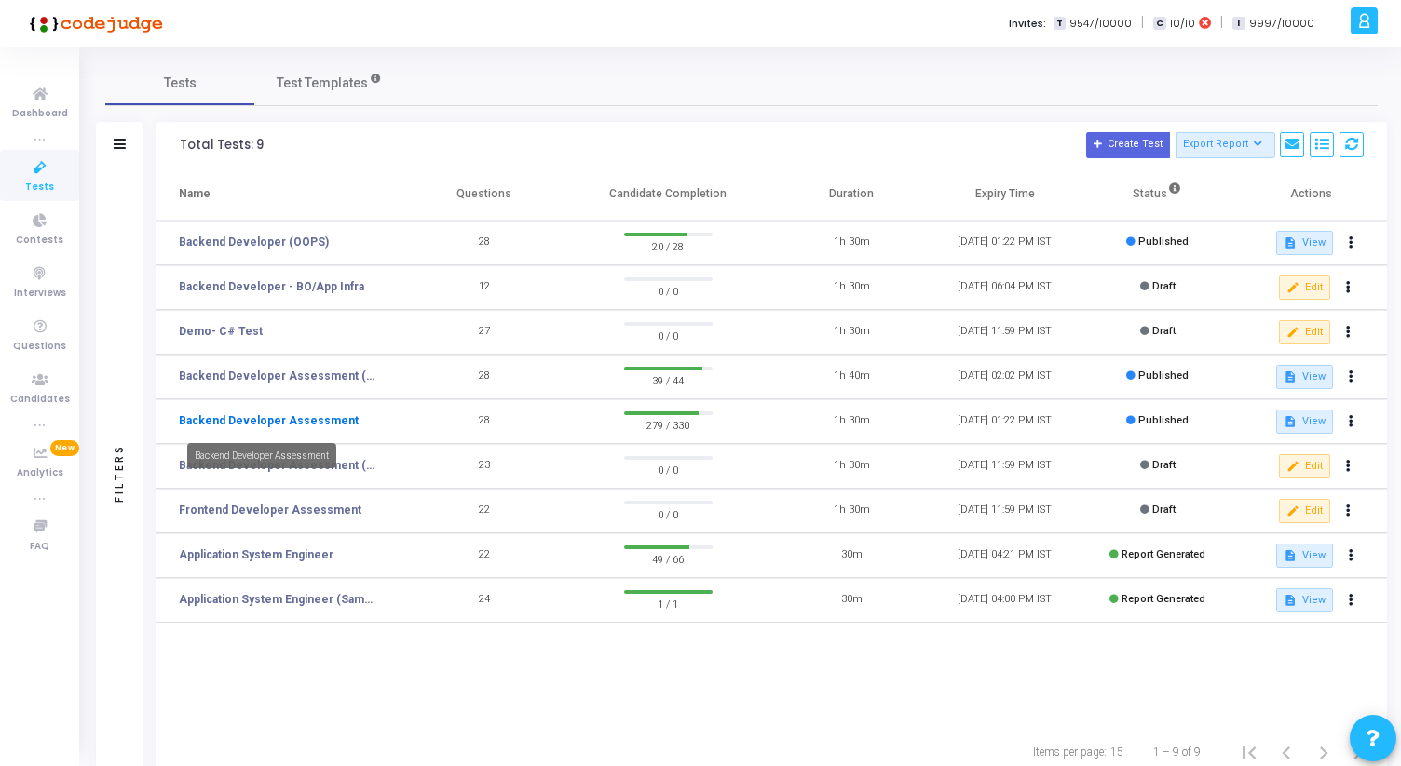
click at [291, 420] on link "Backend Developer Assessment" at bounding box center [269, 421] width 180 height 17
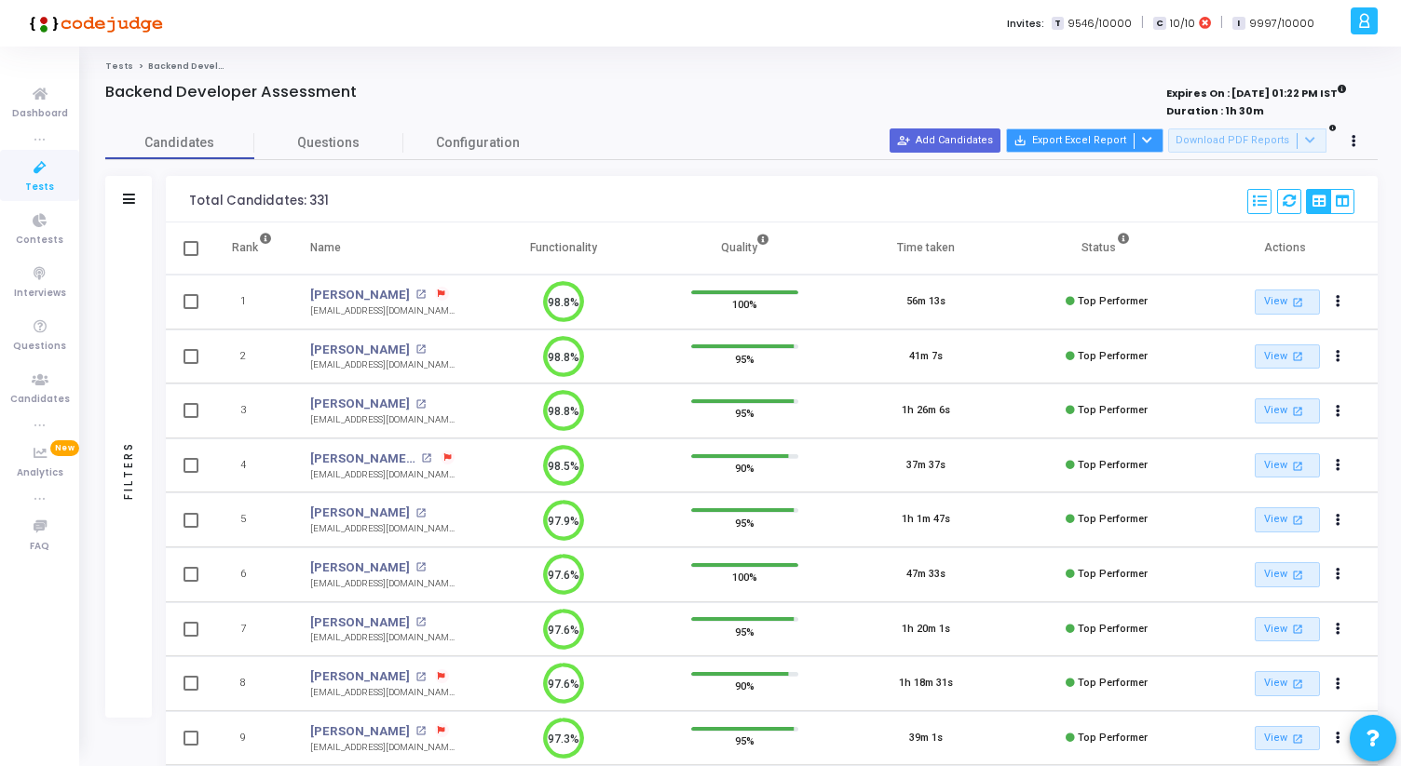
click at [1163, 140] on button "save_alt Export Excel Report" at bounding box center [1084, 141] width 157 height 24
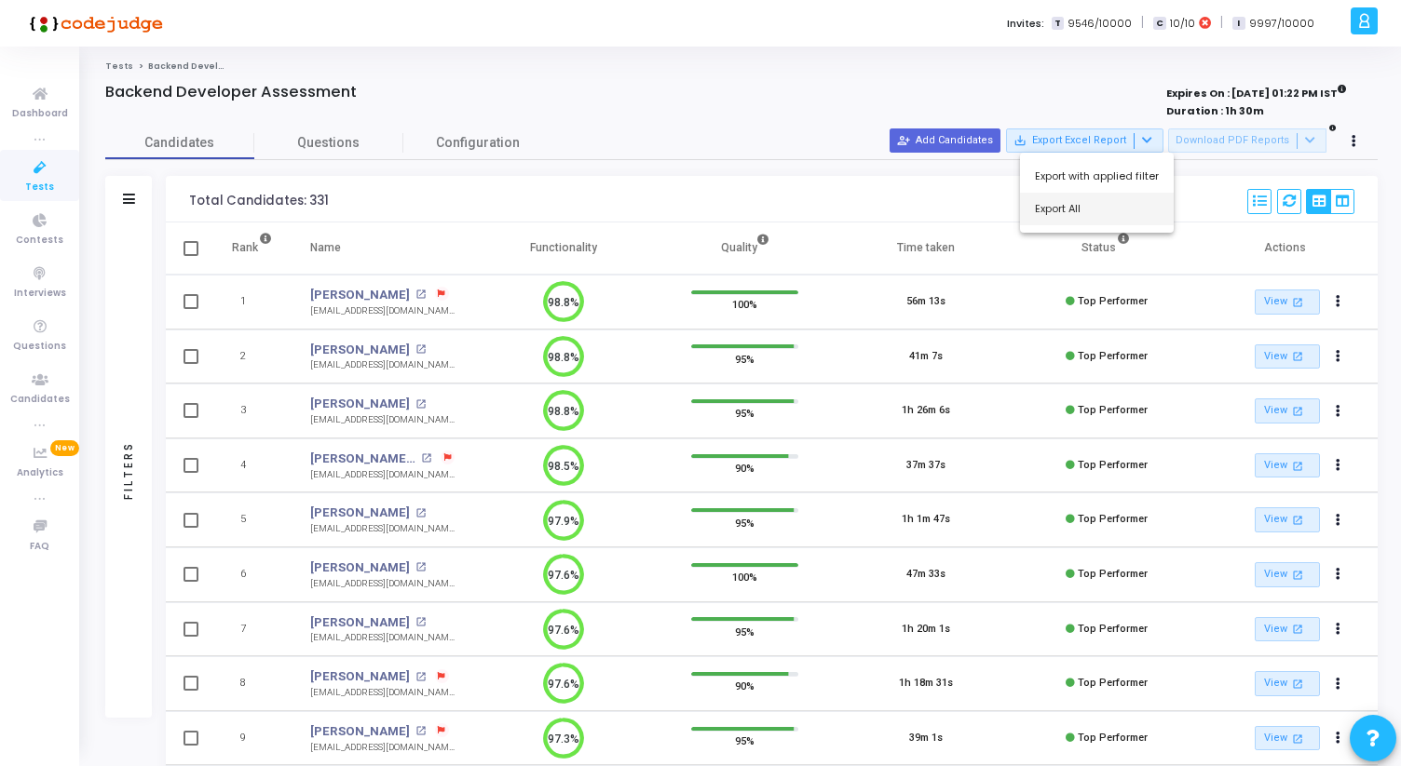
click at [1070, 205] on button "Export All" at bounding box center [1097, 209] width 154 height 33
